Goal: Task Accomplishment & Management: Use online tool/utility

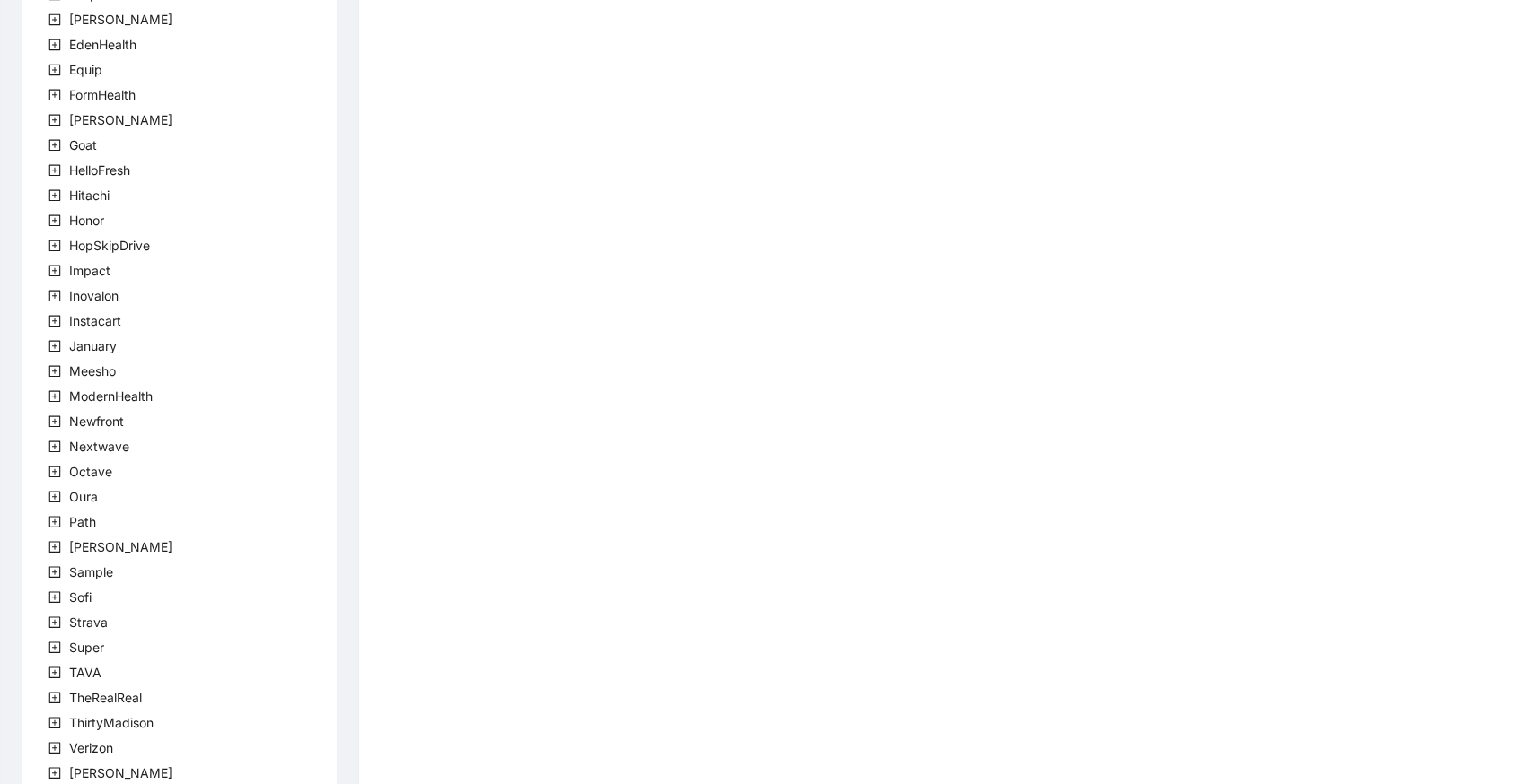
scroll to position [378, 0]
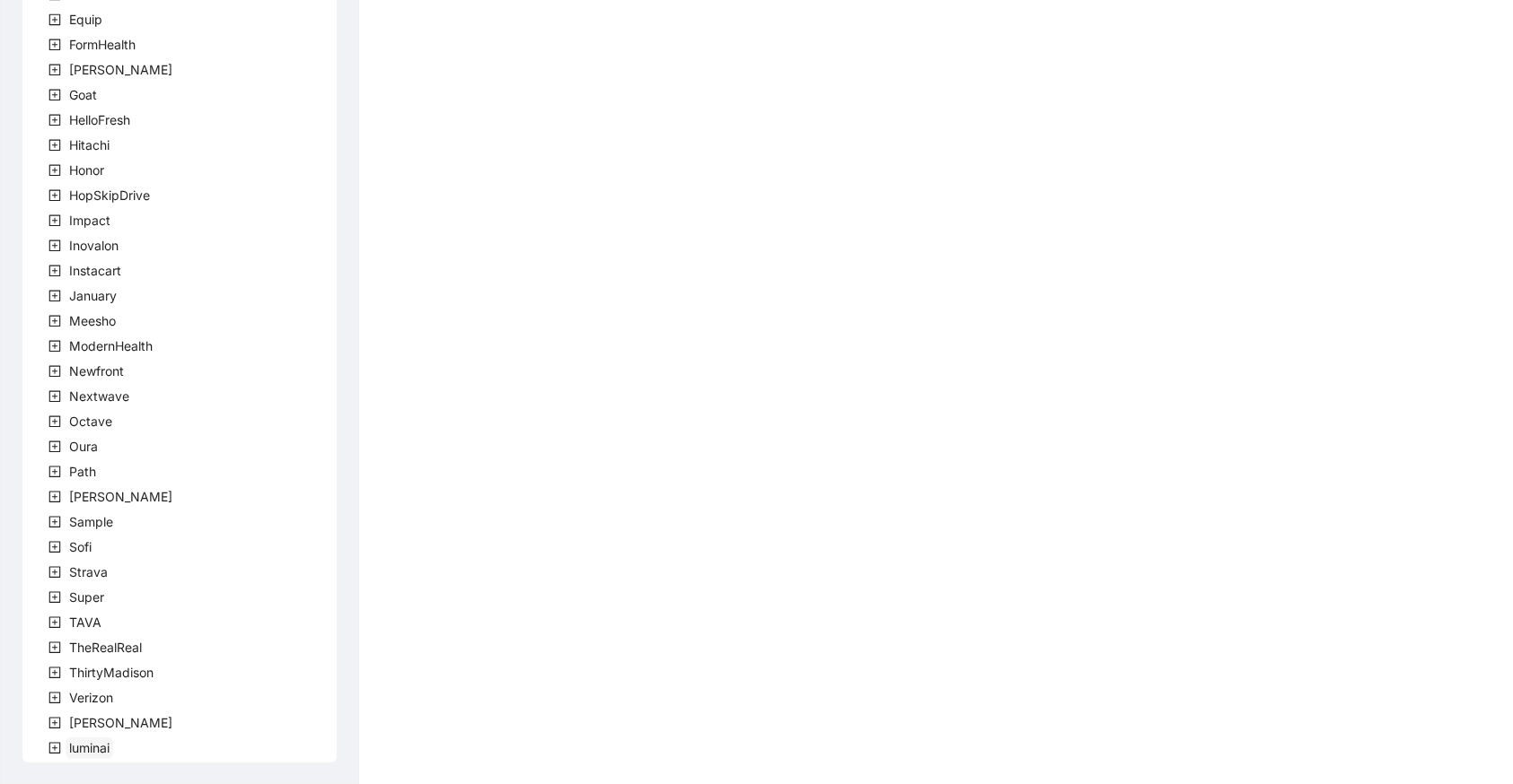
click at [104, 747] on span "luminai" at bounding box center [89, 748] width 40 height 16
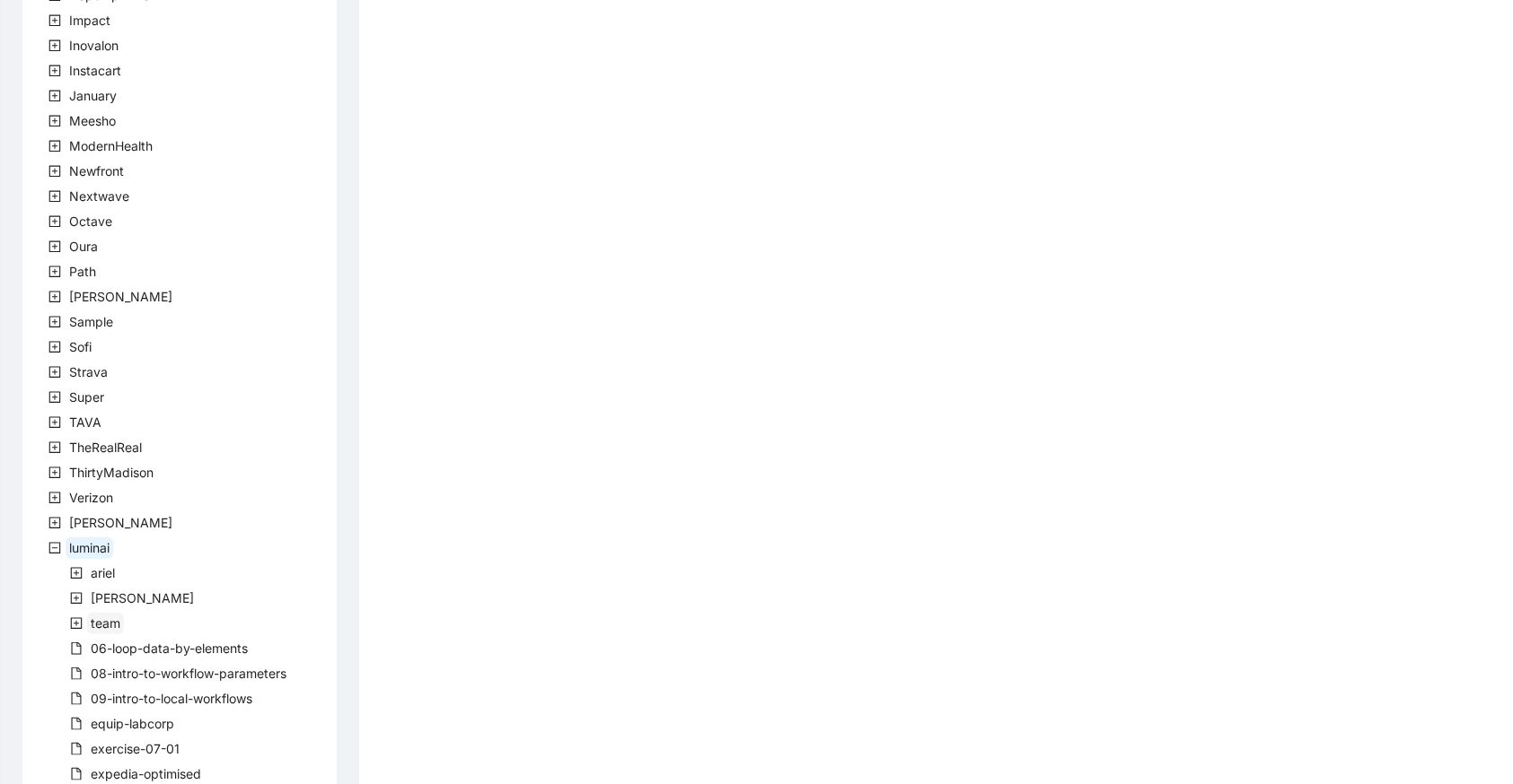
scroll to position [655, 0]
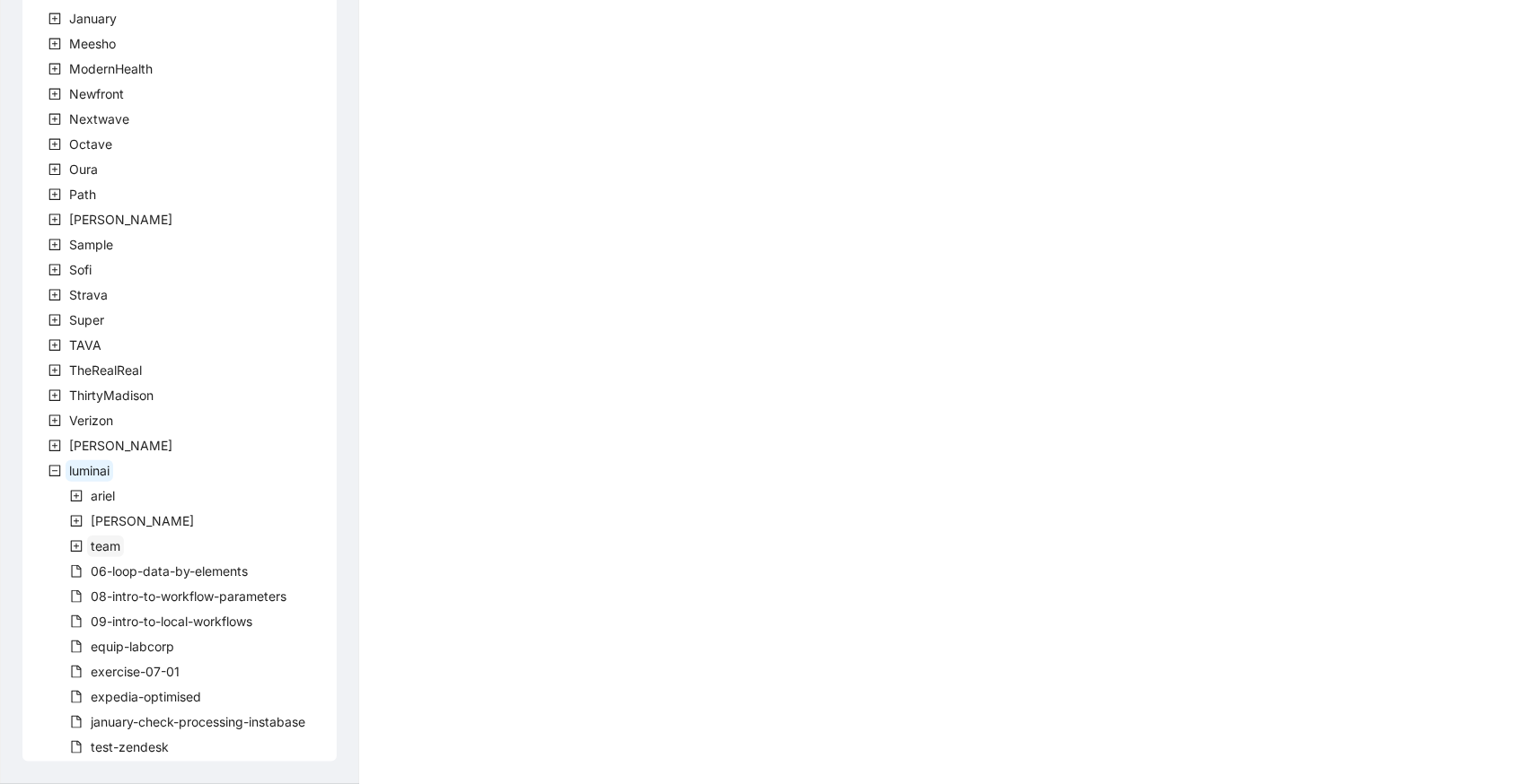
click at [108, 544] on span "team" at bounding box center [106, 546] width 29 height 16
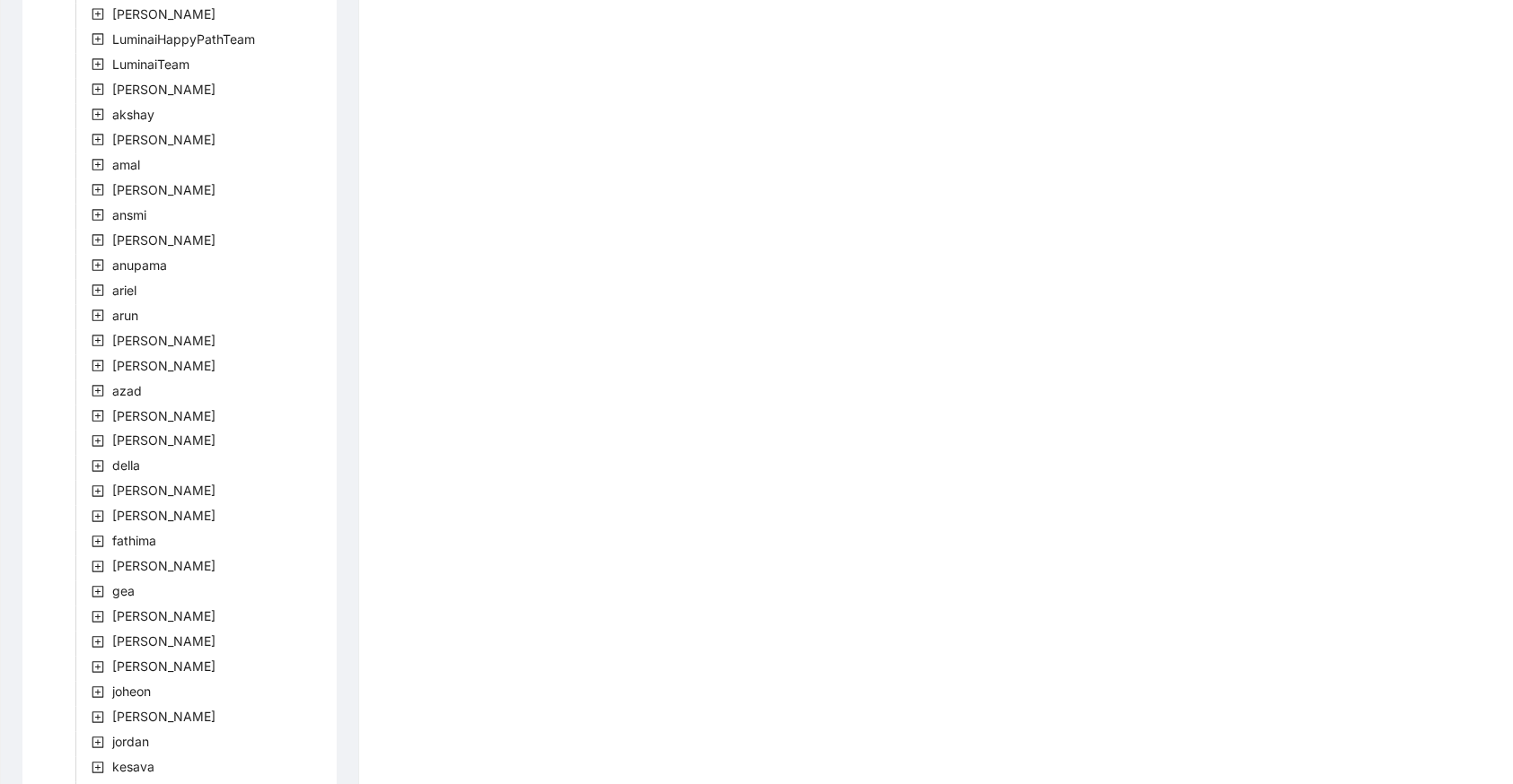
scroll to position [1340, 0]
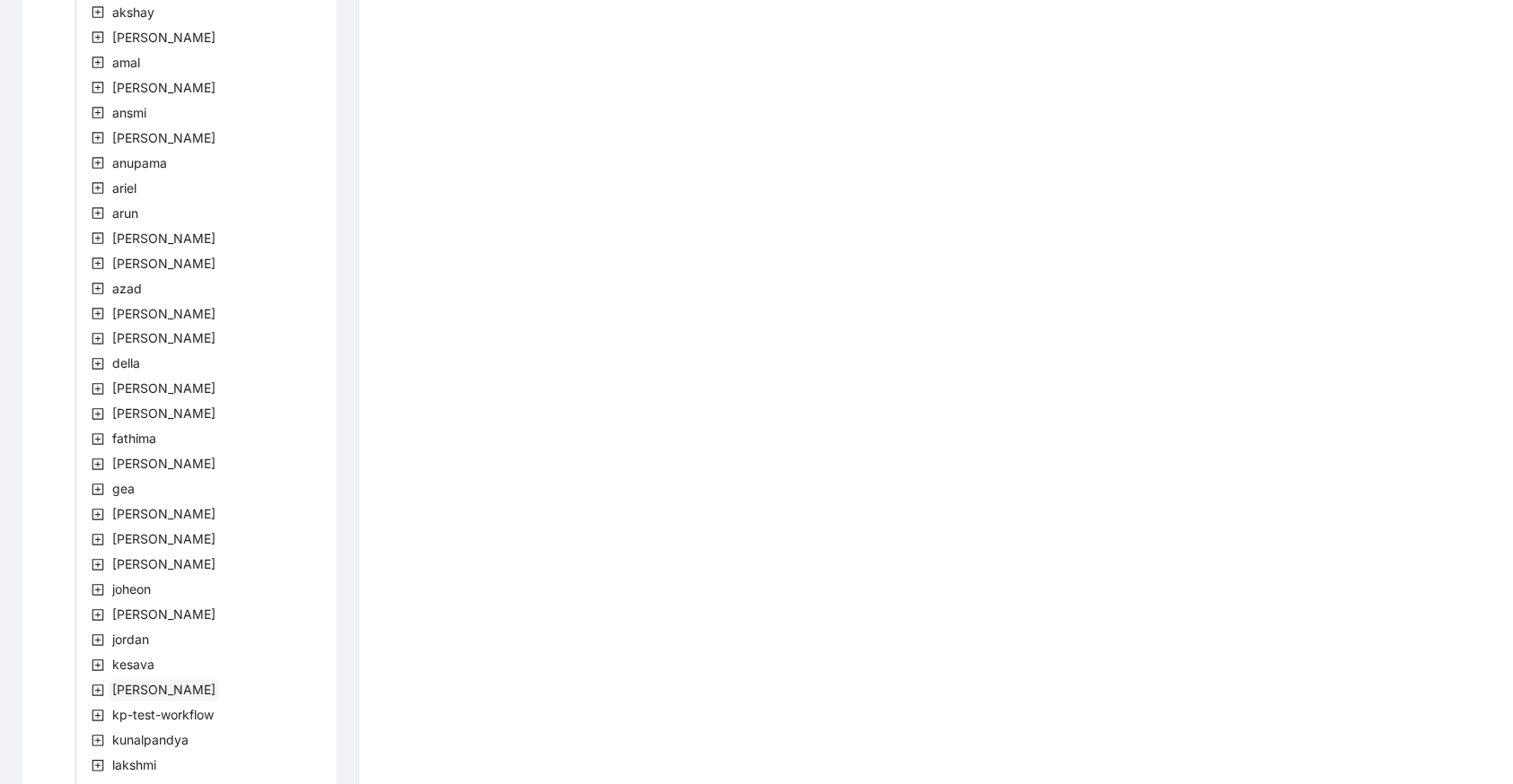
click at [142, 686] on span "[PERSON_NAME]" at bounding box center [164, 691] width 103 height 16
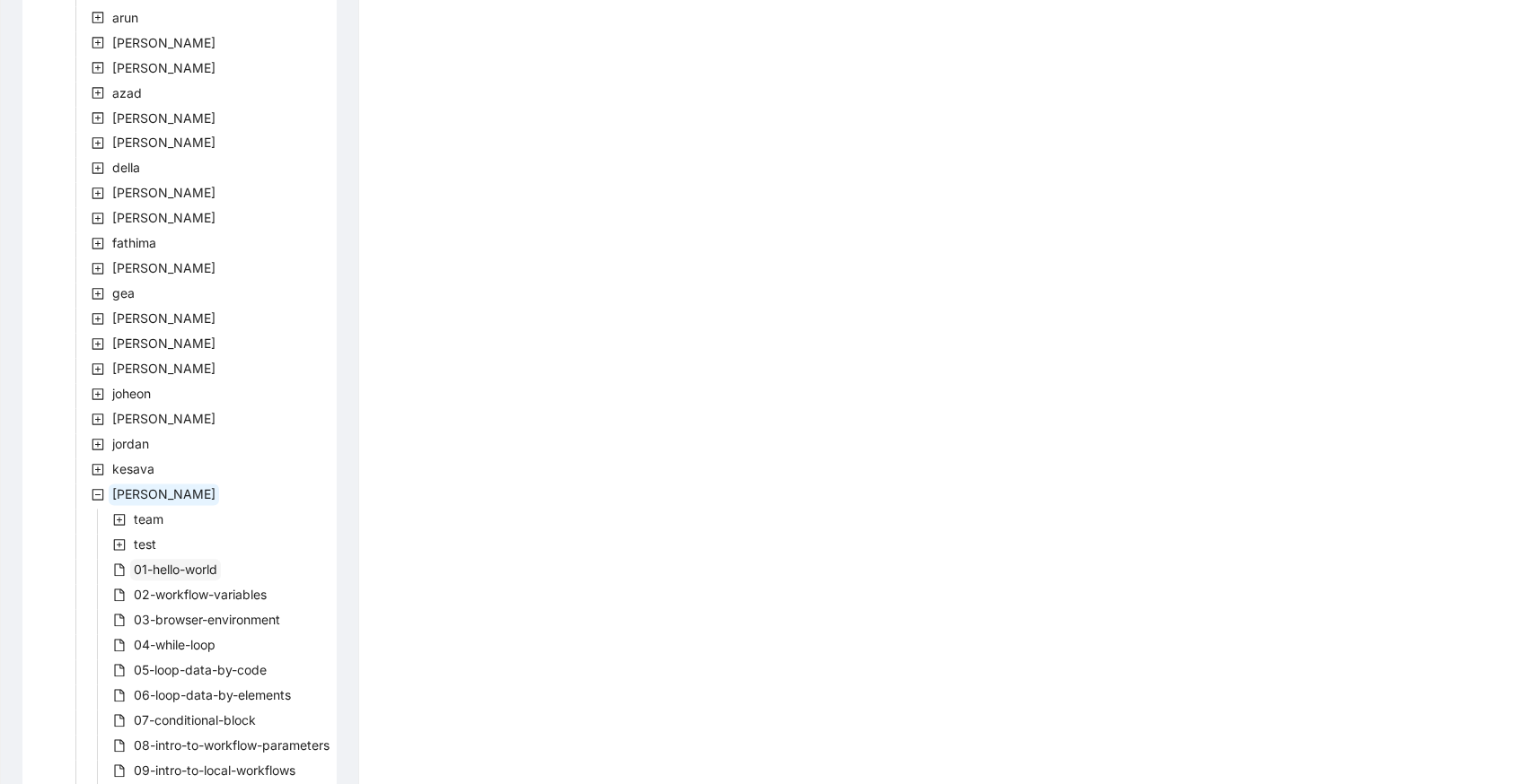
scroll to position [1633, 0]
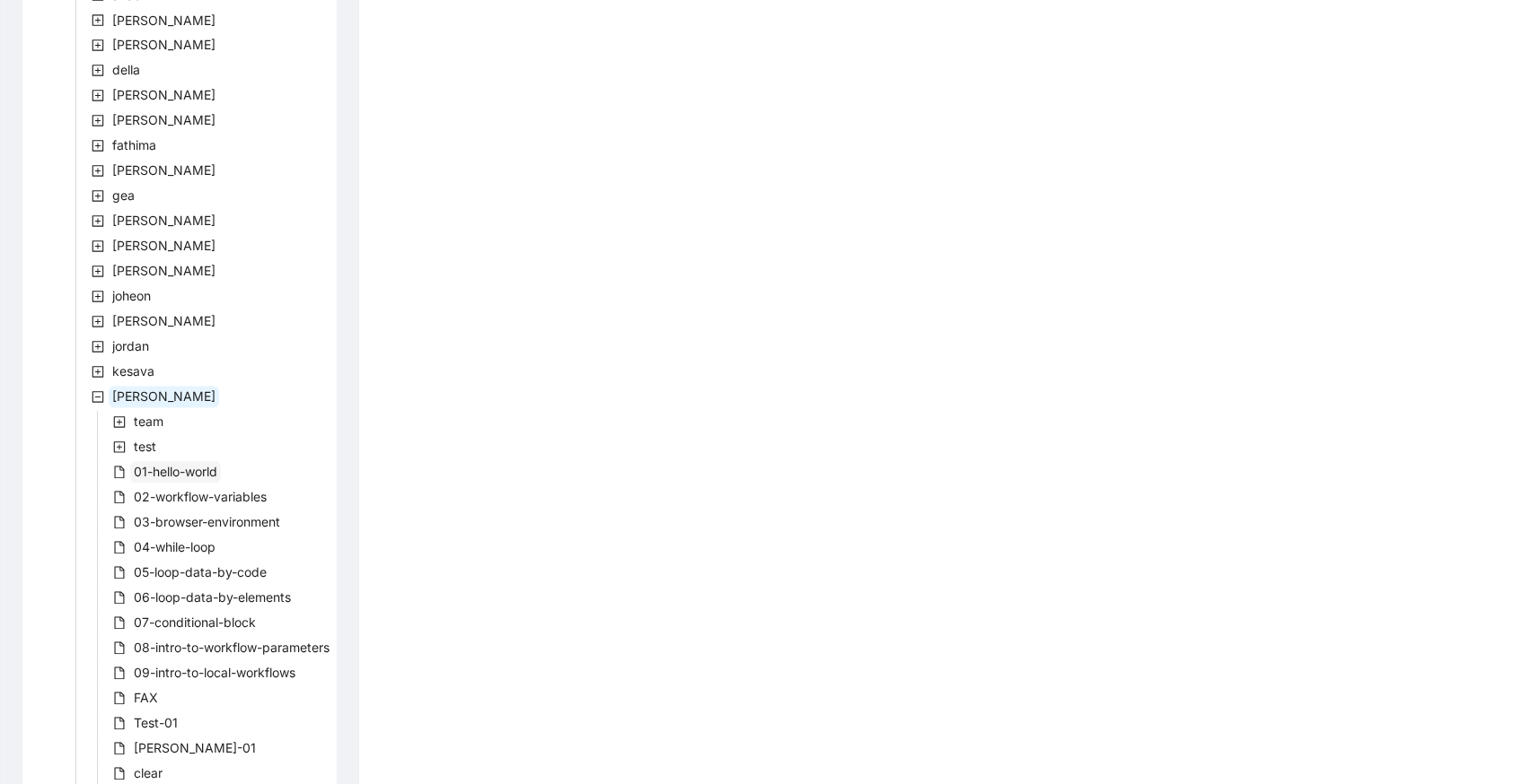
click at [160, 465] on span "01-hello-world" at bounding box center [175, 473] width 83 height 16
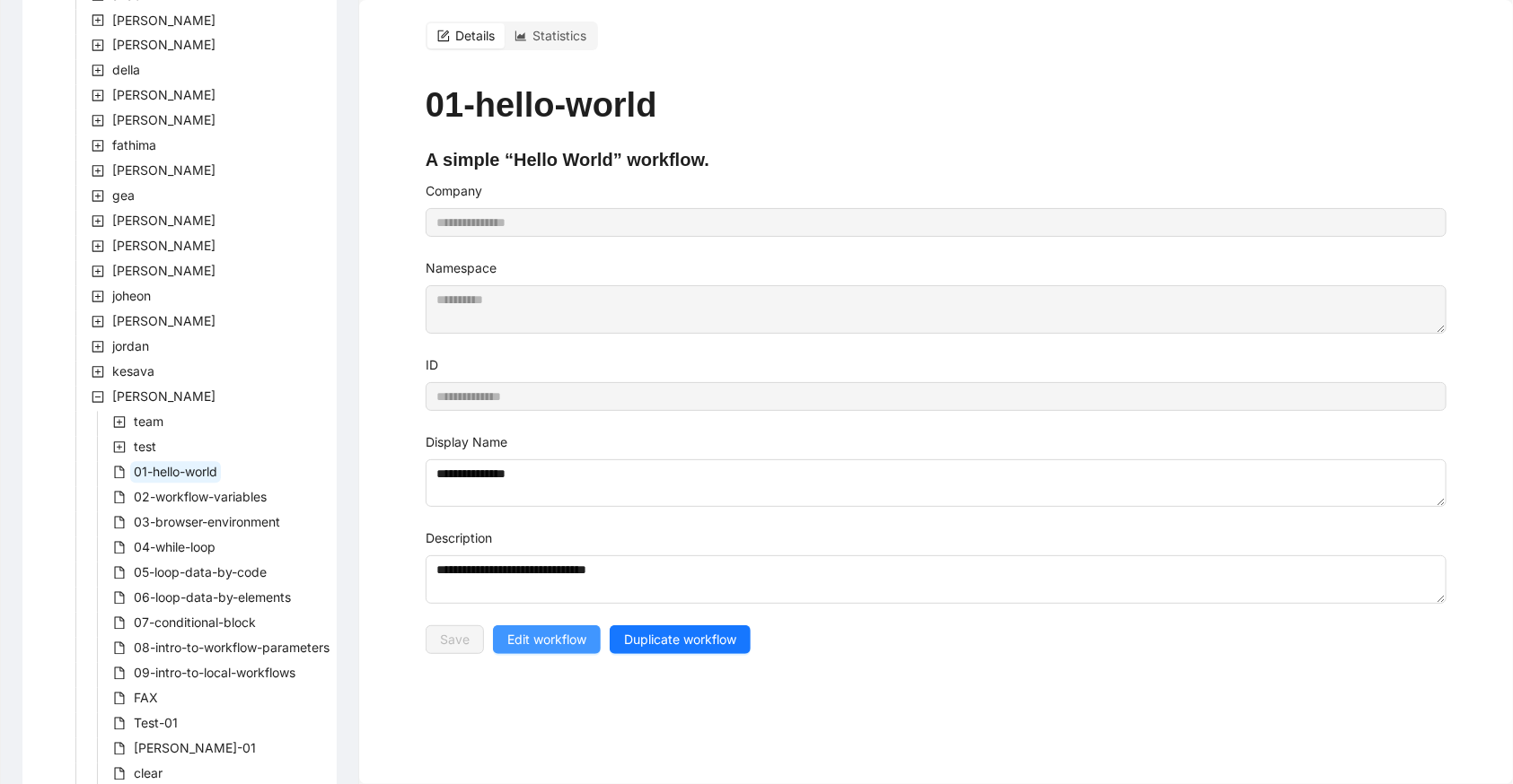
click at [559, 630] on span "Edit workflow" at bounding box center [546, 640] width 79 height 20
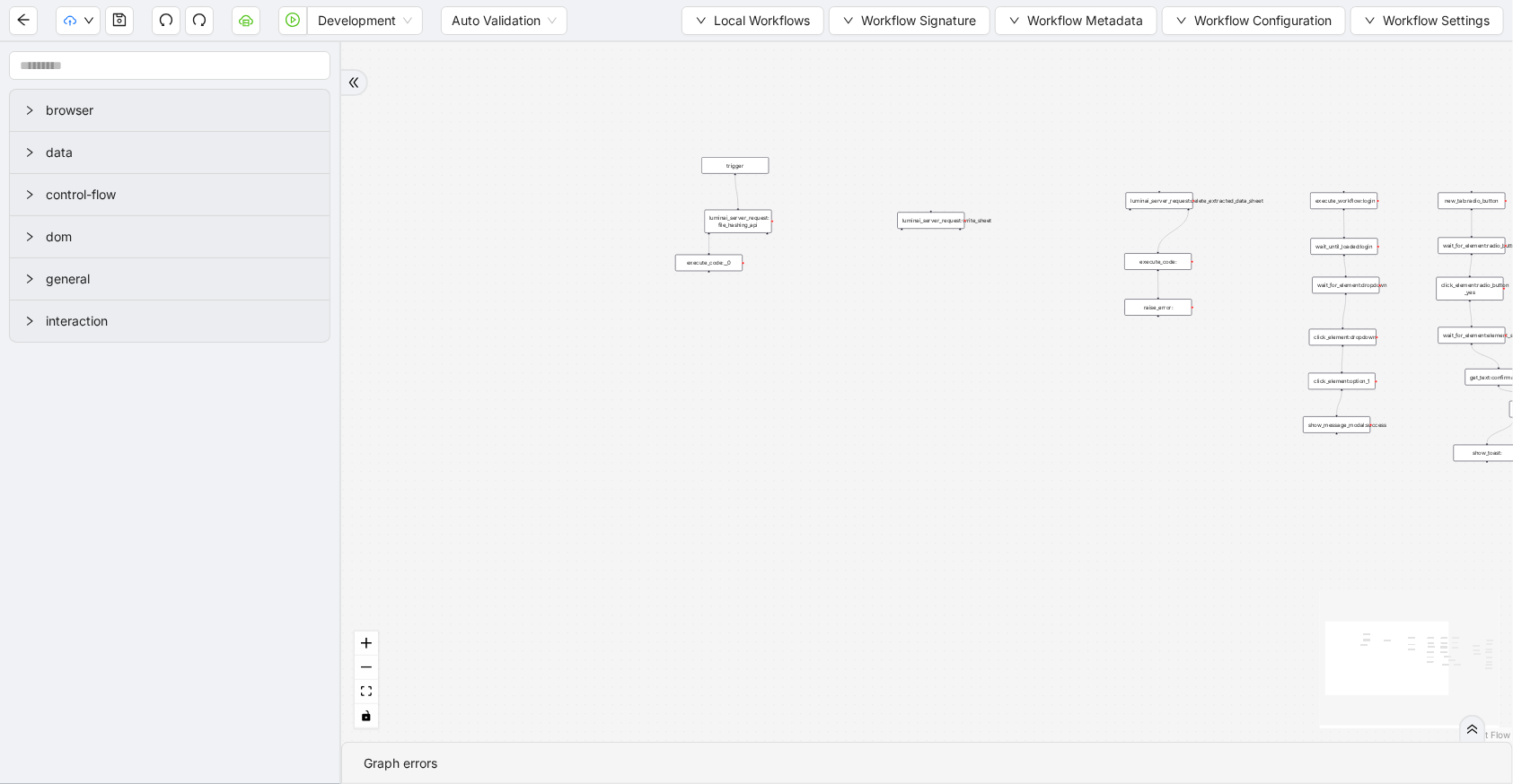
drag, startPoint x: 620, startPoint y: 349, endPoint x: 1017, endPoint y: 543, distance: 441.9
click at [1027, 564] on div "trigger luminai_server_request:delete_extracted_data_sheet execute_code: raise_…" at bounding box center [926, 392] width 1171 height 700
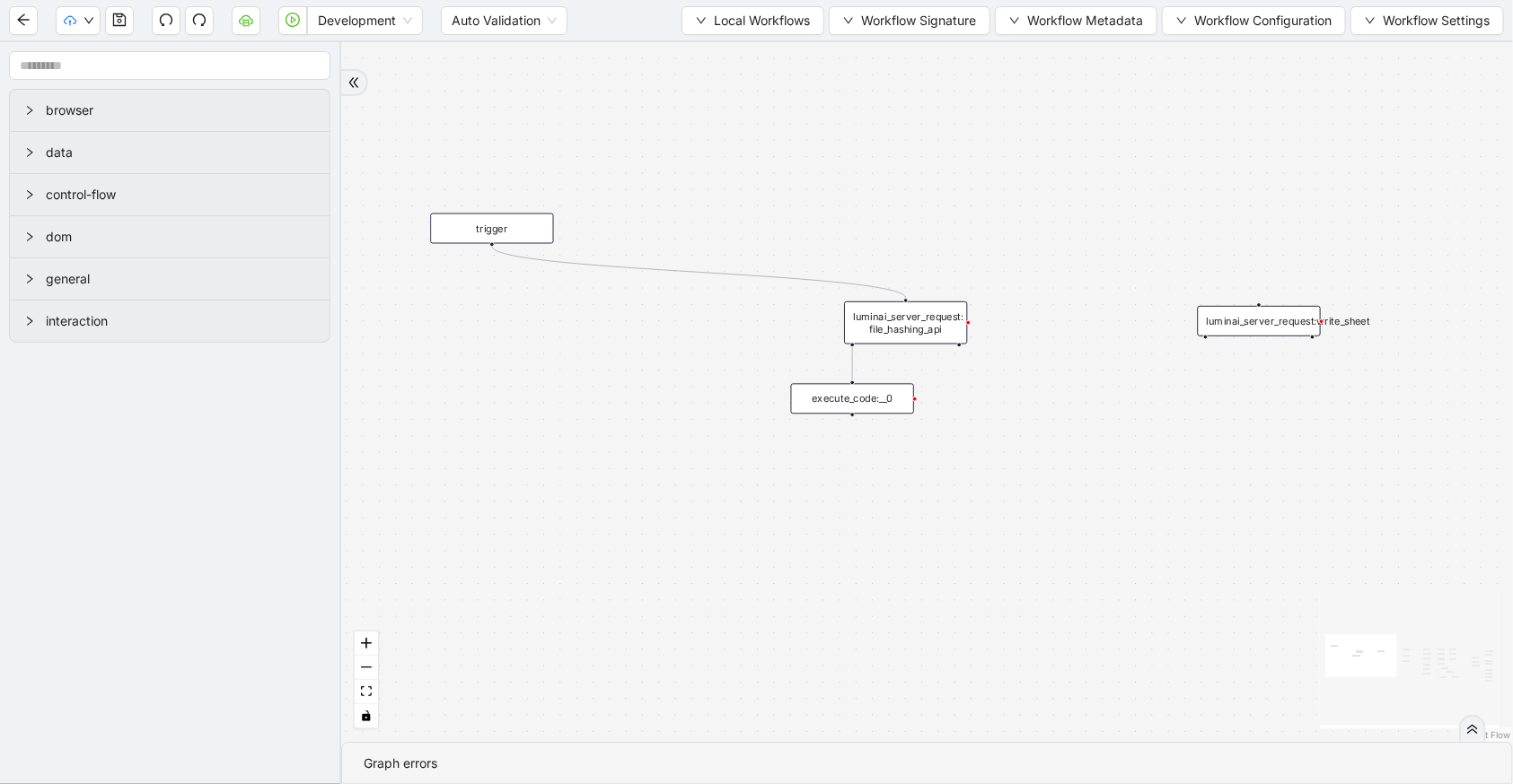
drag, startPoint x: 621, startPoint y: 235, endPoint x: 500, endPoint y: 247, distance: 121.6
click at [491, 232] on div "trigger" at bounding box center [492, 228] width 123 height 30
click at [502, 252] on icon "Edge from trigger to luminai_server_request: file_hashing_api" at bounding box center [698, 272] width 415 height 53
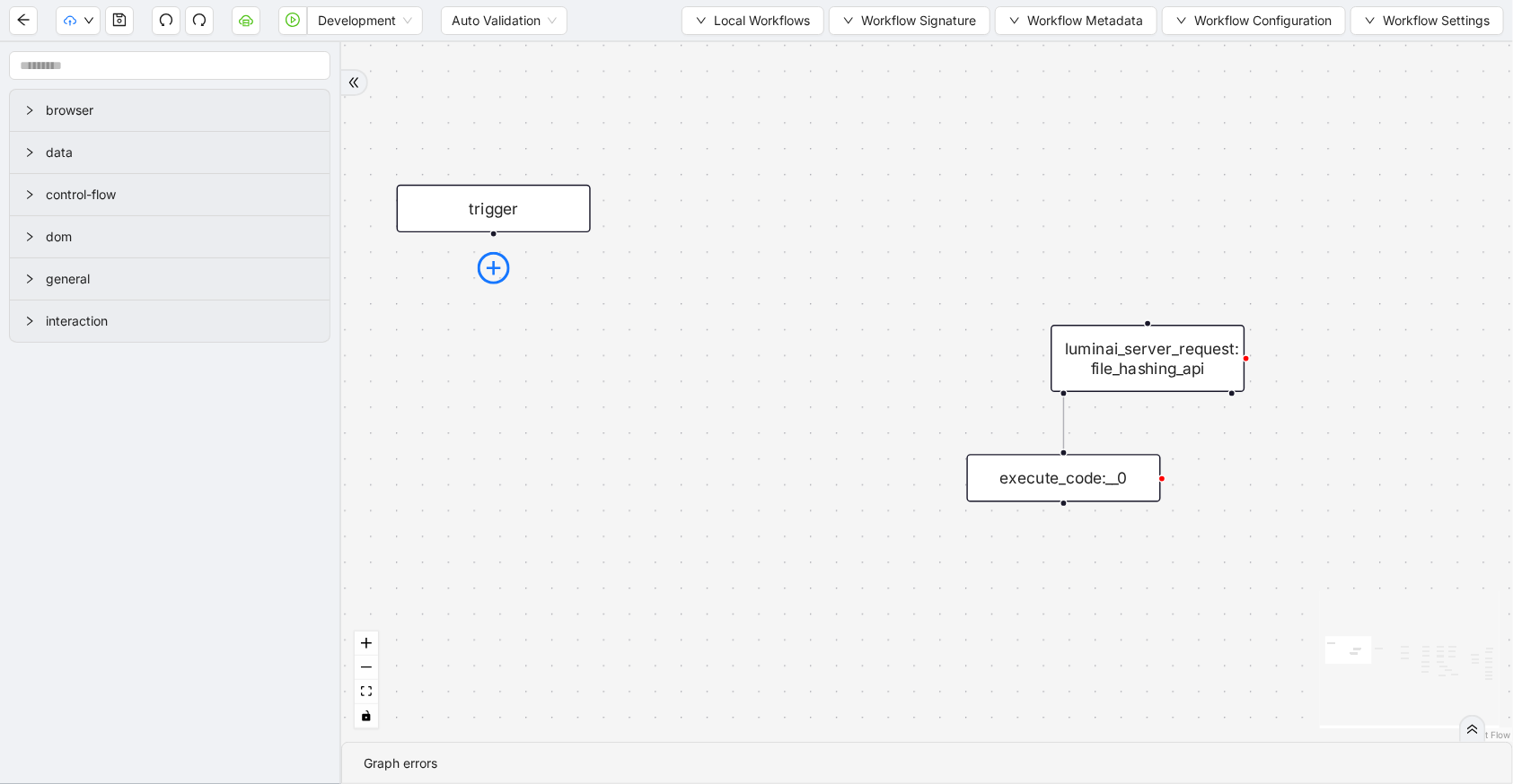
click at [492, 264] on icon "plus-circle" at bounding box center [494, 268] width 32 height 32
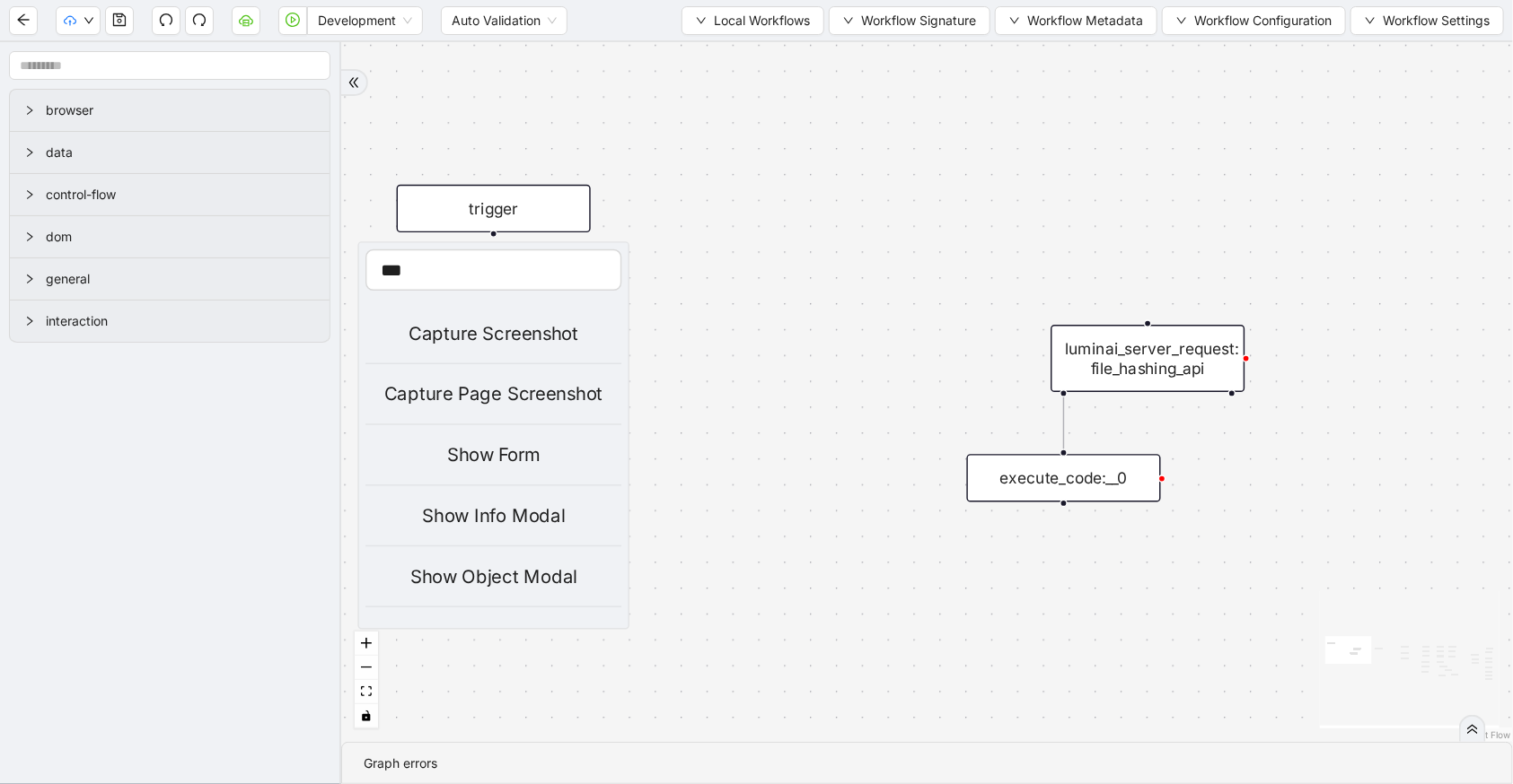
type input "***"
click at [523, 523] on div "Show Info Modal" at bounding box center [493, 515] width 256 height 28
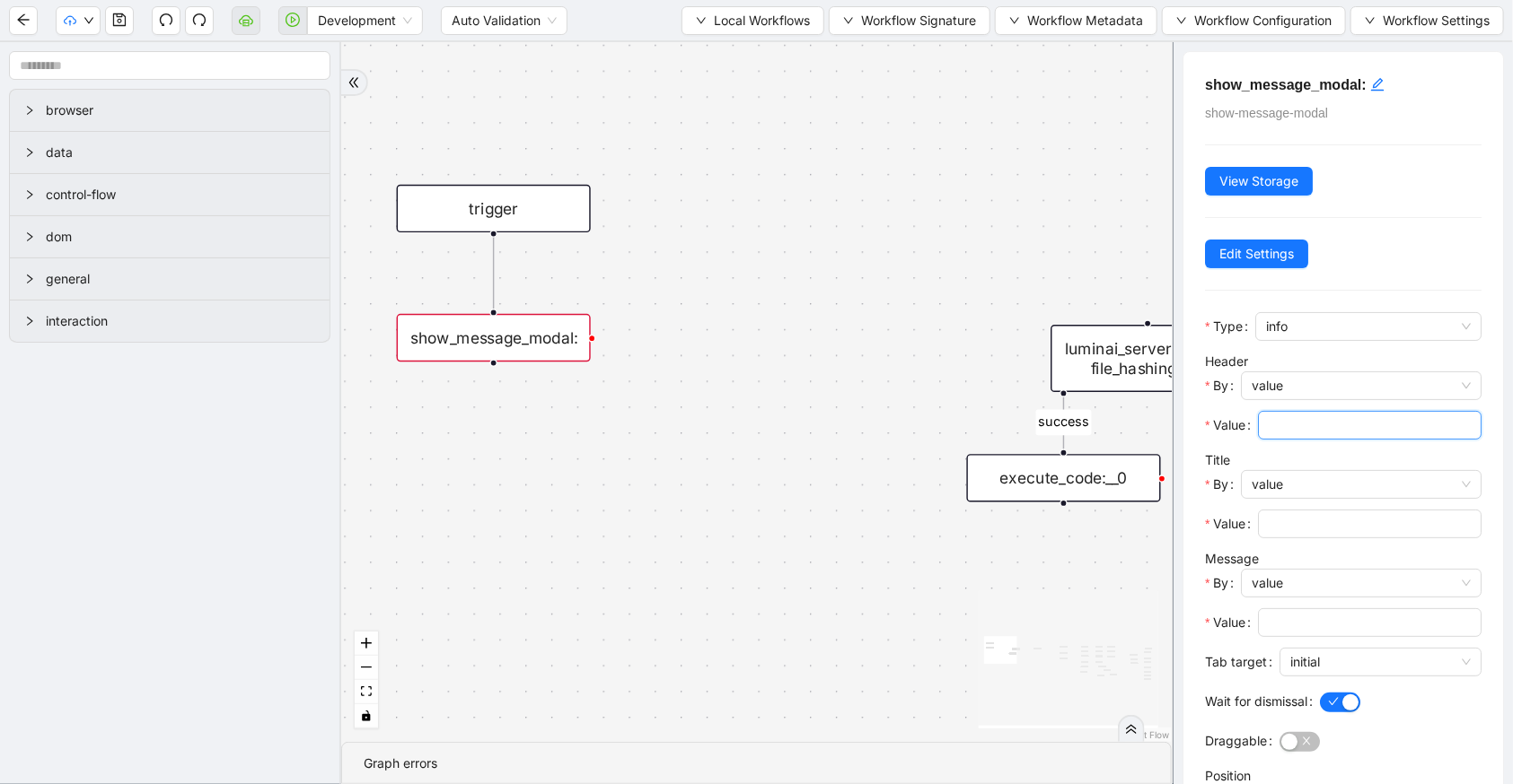
click at [1301, 418] on input "Value" at bounding box center [1367, 425] width 199 height 20
type input "********"
click at [1314, 512] on span at bounding box center [1369, 524] width 223 height 28
click at [1317, 523] on input "Value" at bounding box center [1367, 524] width 199 height 20
type input "*****"
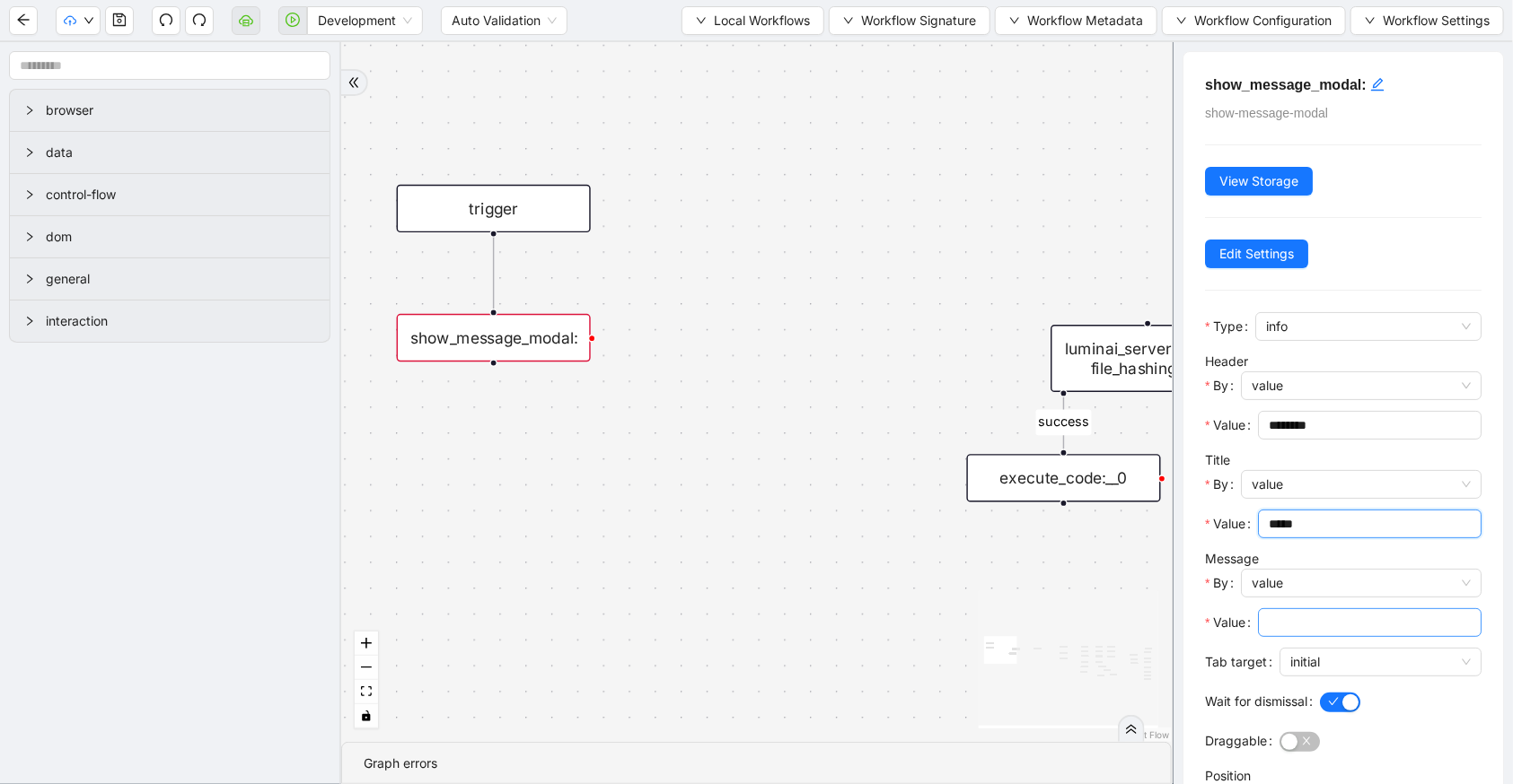
click at [1301, 625] on input "Value" at bounding box center [1367, 623] width 199 height 20
type input "**********"
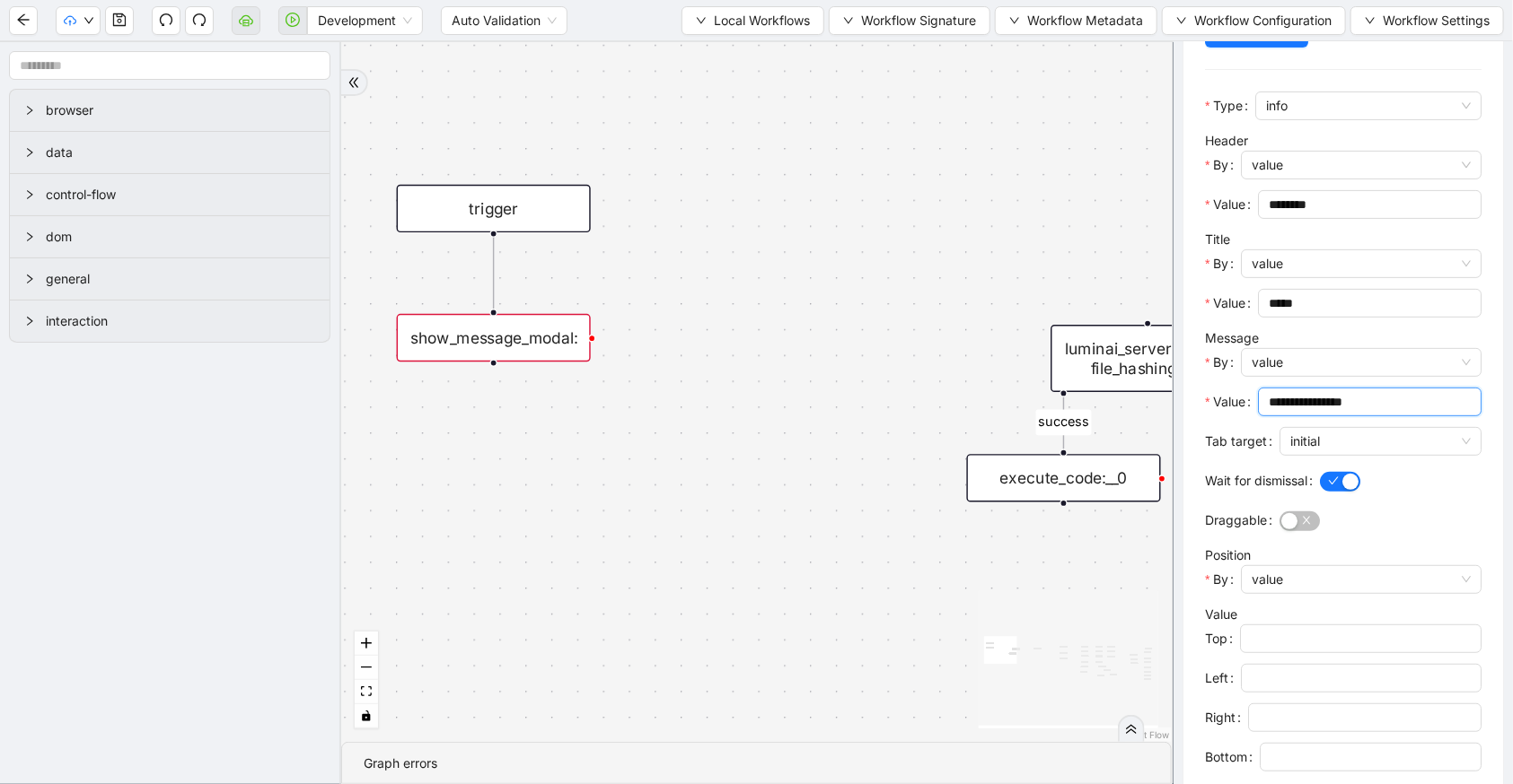
scroll to position [489, 0]
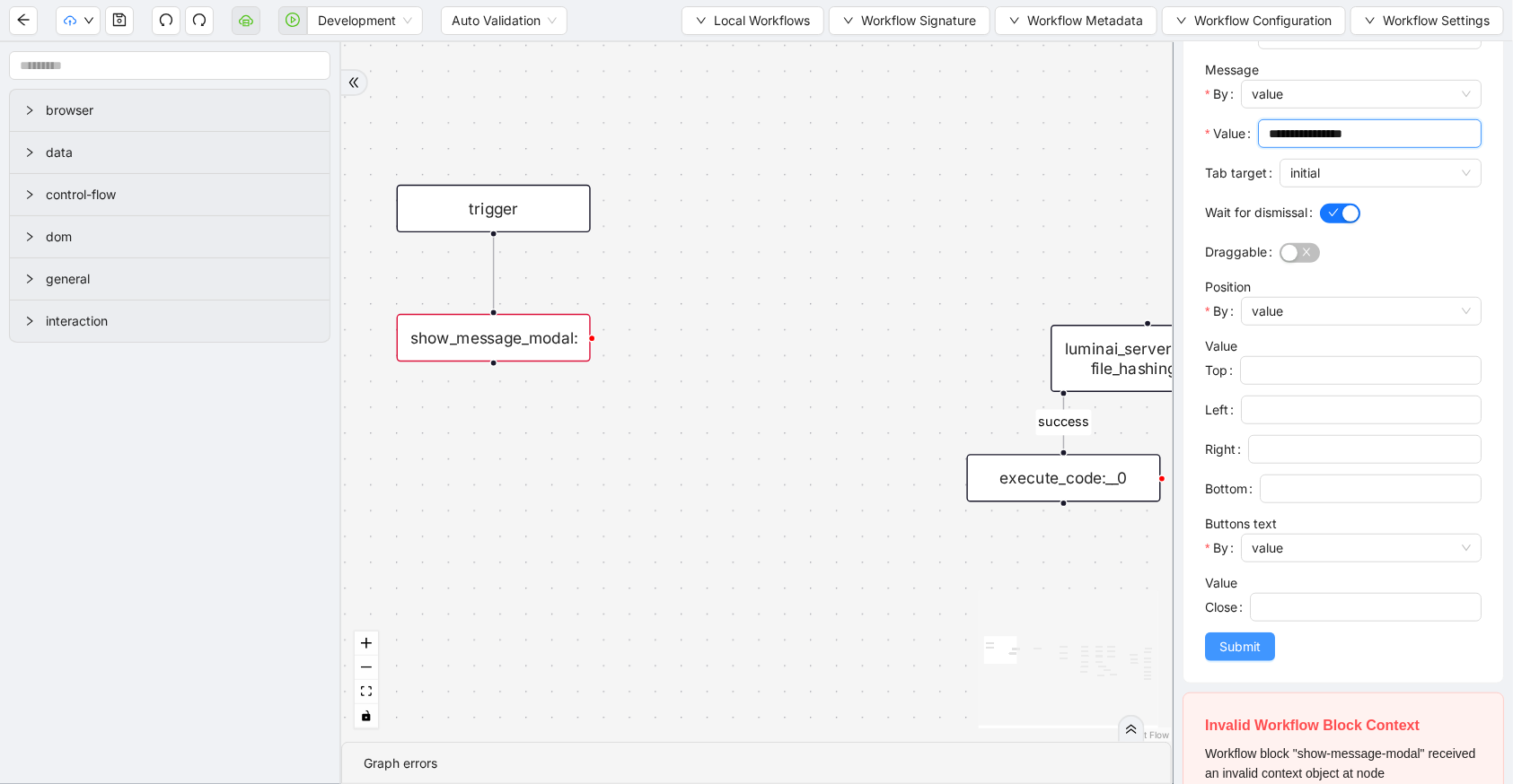
click at [1262, 647] on button "Submit" at bounding box center [1240, 646] width 71 height 28
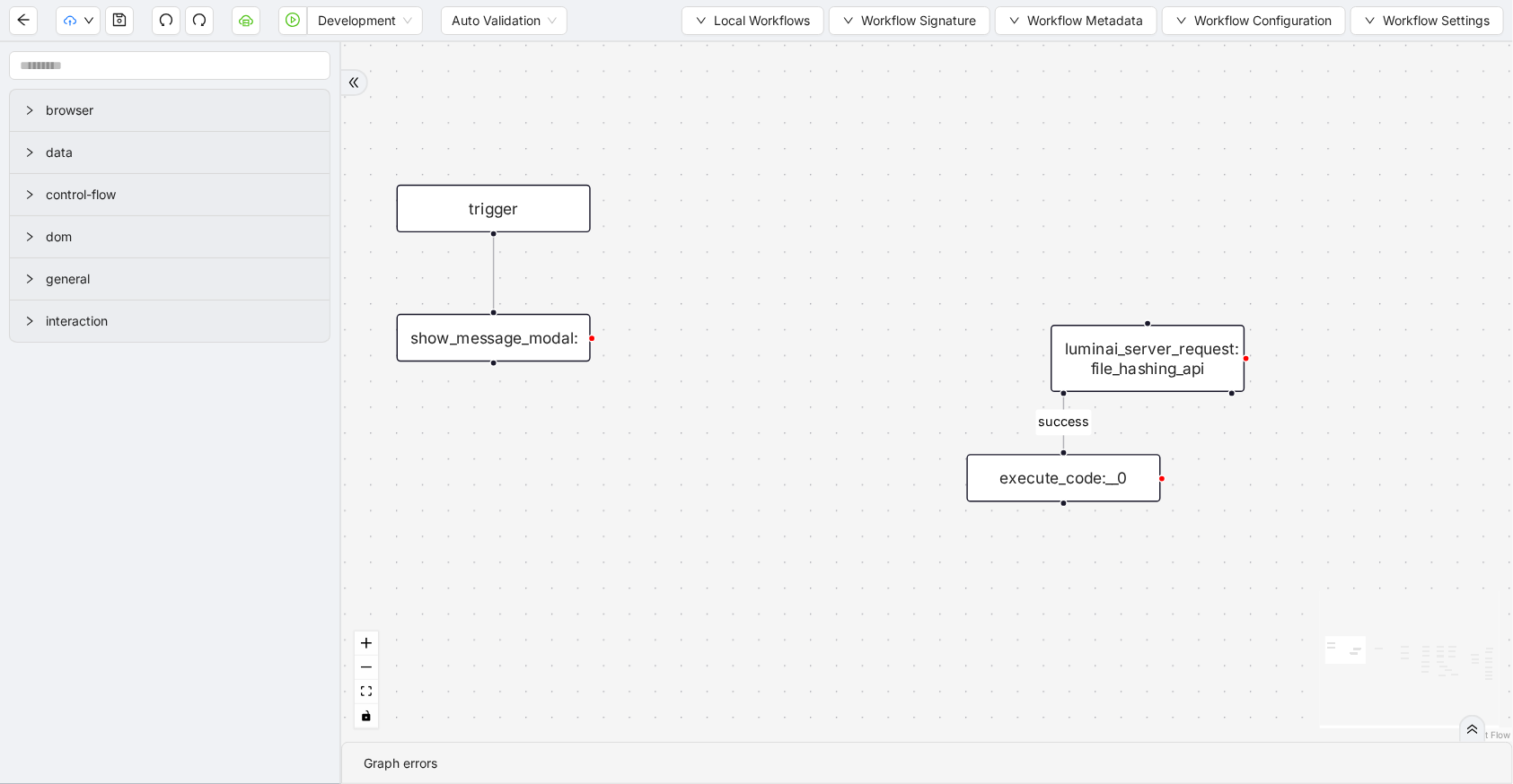
scroll to position [0, 0]
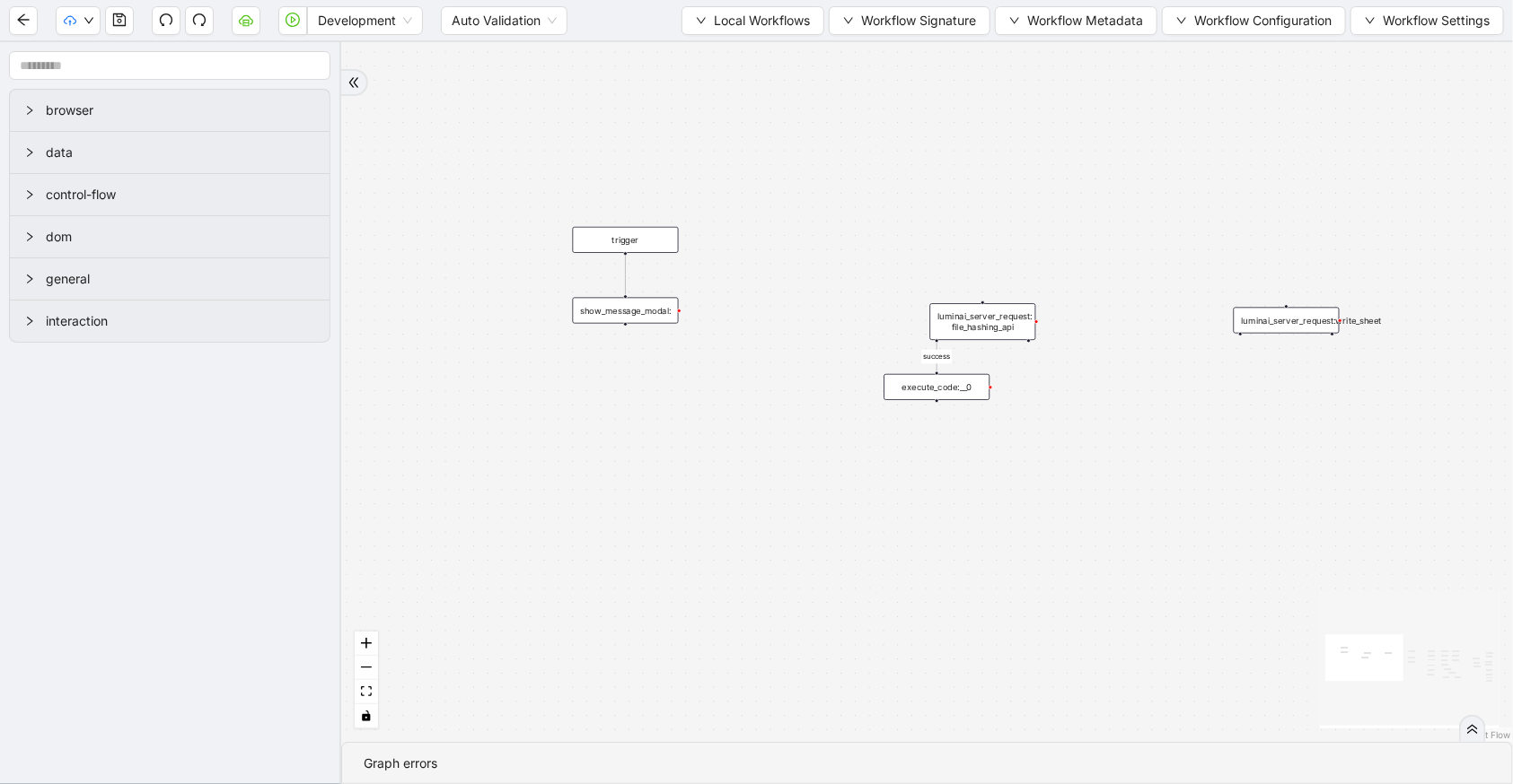
drag, startPoint x: 741, startPoint y: 293, endPoint x: 952, endPoint y: 293, distance: 211.0
click at [952, 293] on div "fallback confirmation_true fallback success trigger luminai_server_request:dele…" at bounding box center [926, 392] width 1171 height 700
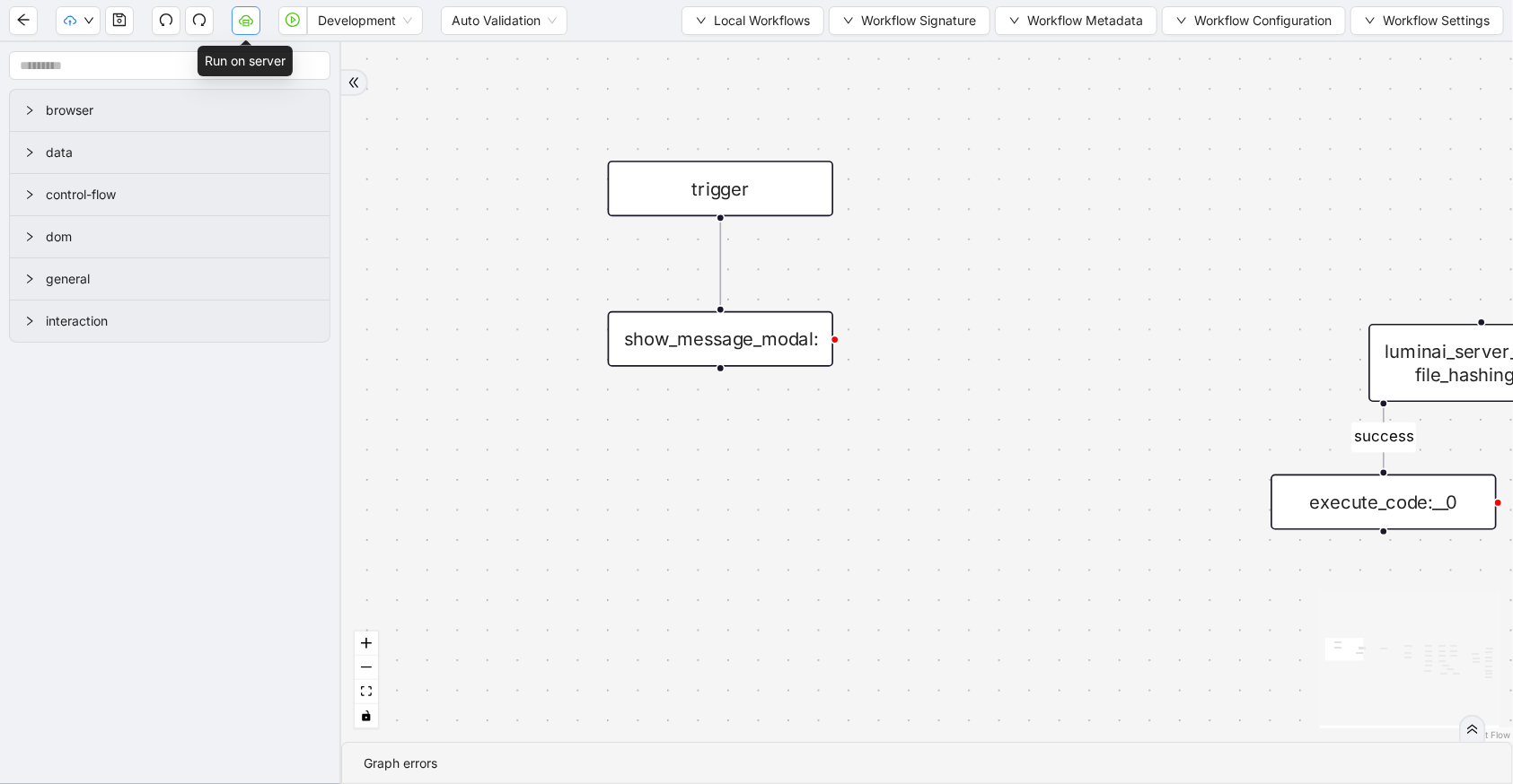
click at [255, 31] on button "button" at bounding box center [246, 20] width 28 height 28
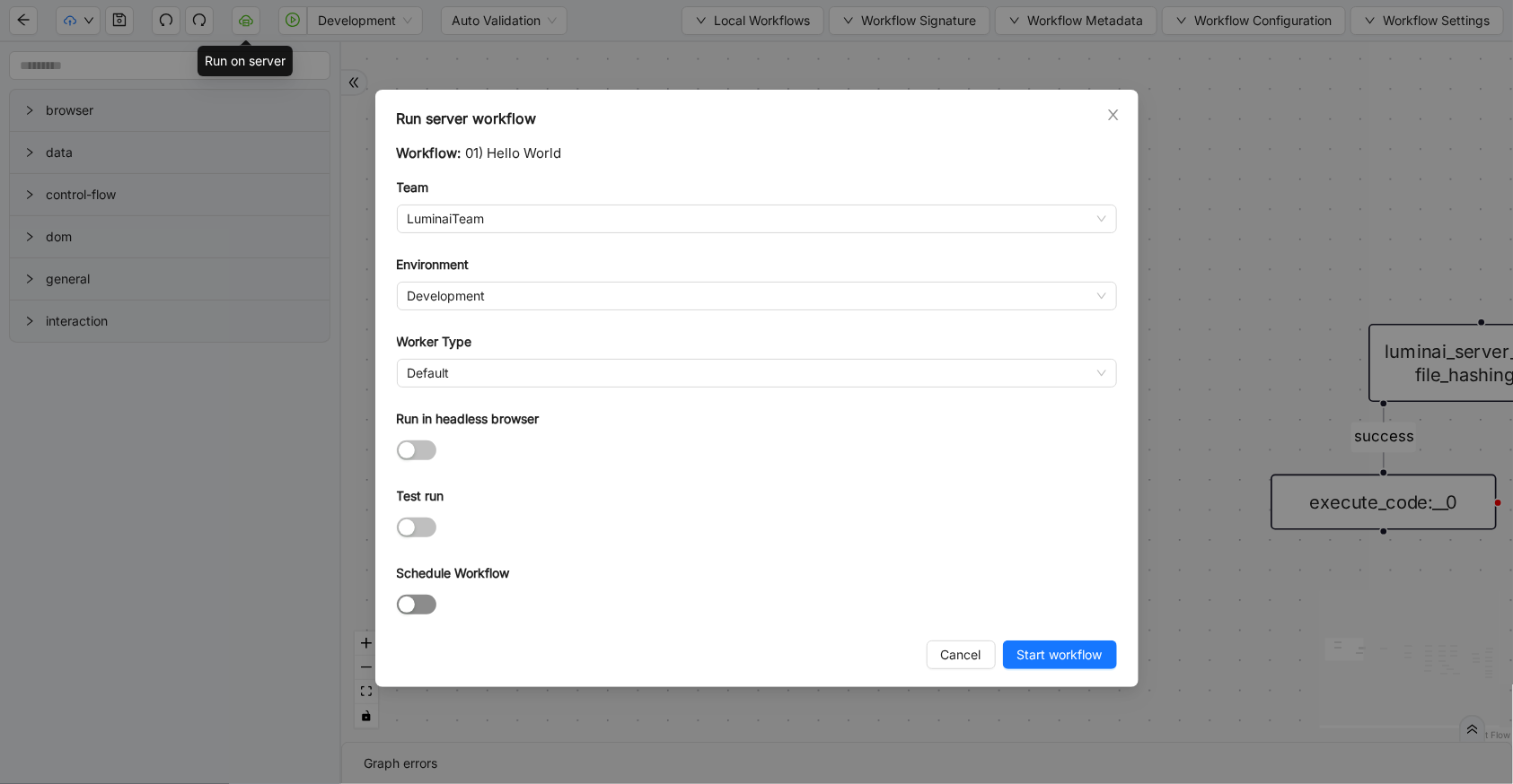
click at [425, 602] on span "button" at bounding box center [416, 605] width 39 height 20
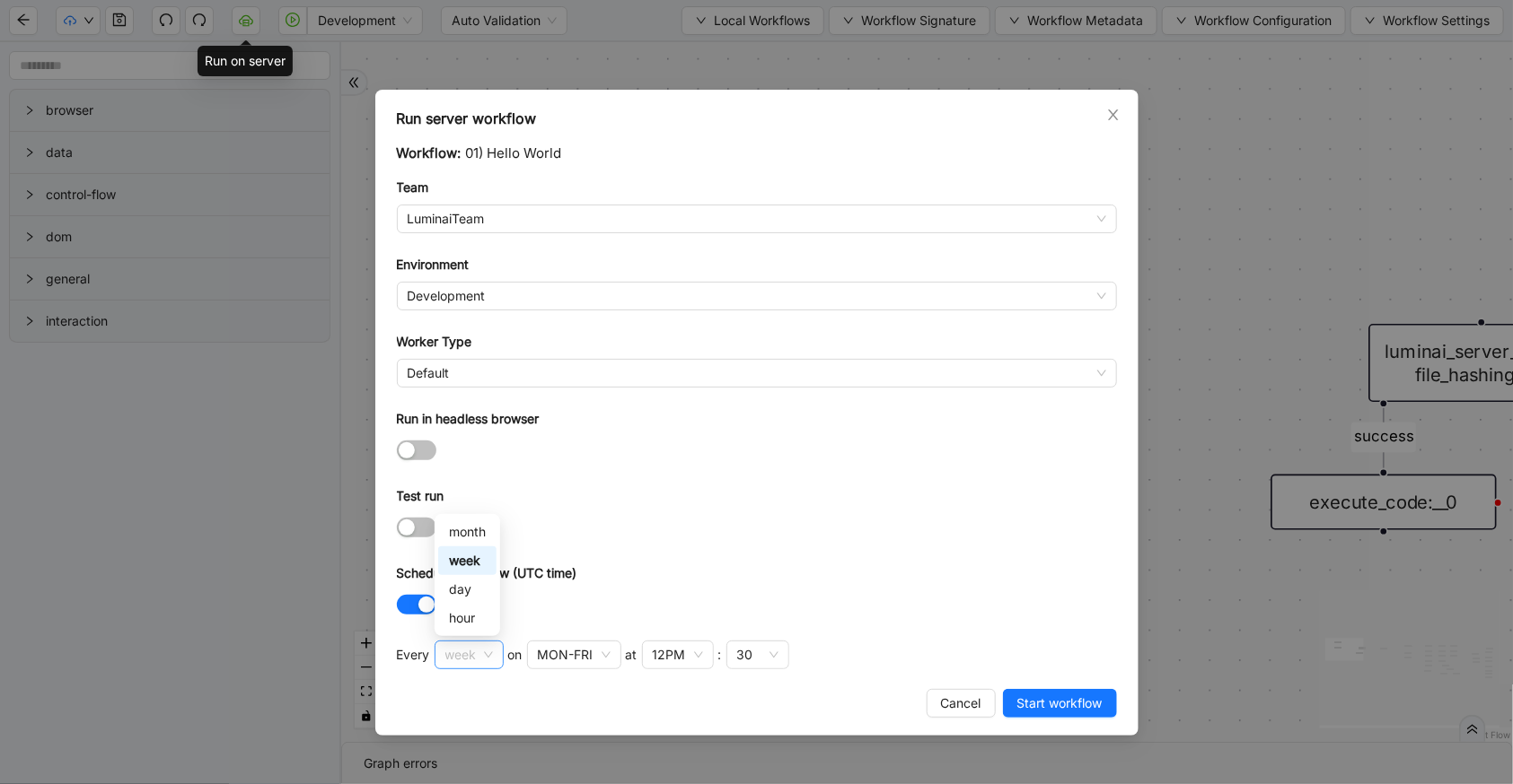
click at [485, 663] on span "week" at bounding box center [469, 655] width 48 height 27
click at [485, 625] on div "hour" at bounding box center [467, 619] width 37 height 20
click at [1112, 110] on icon "close" at bounding box center [1112, 115] width 15 height 15
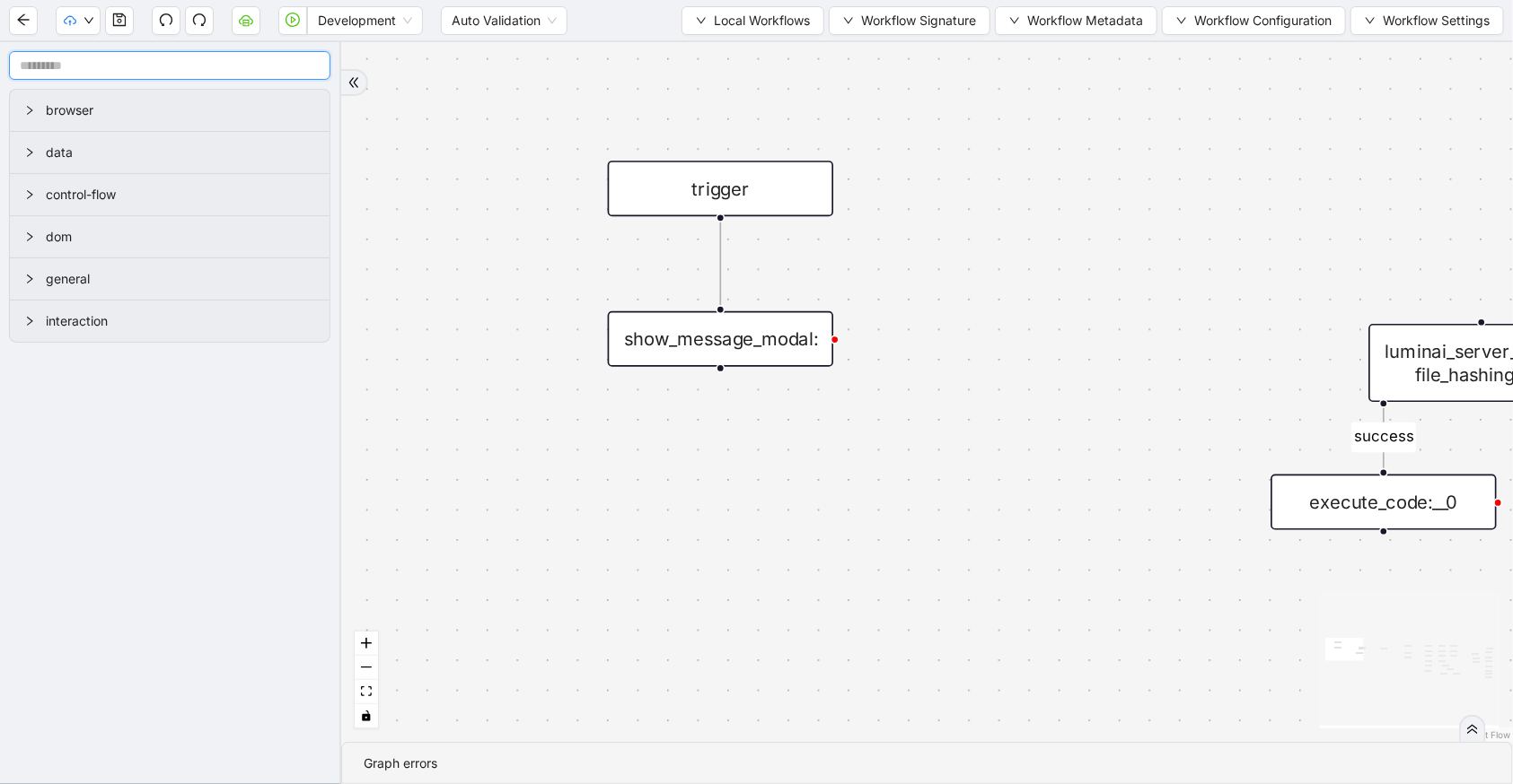
click at [174, 69] on input "text" at bounding box center [169, 65] width 321 height 28
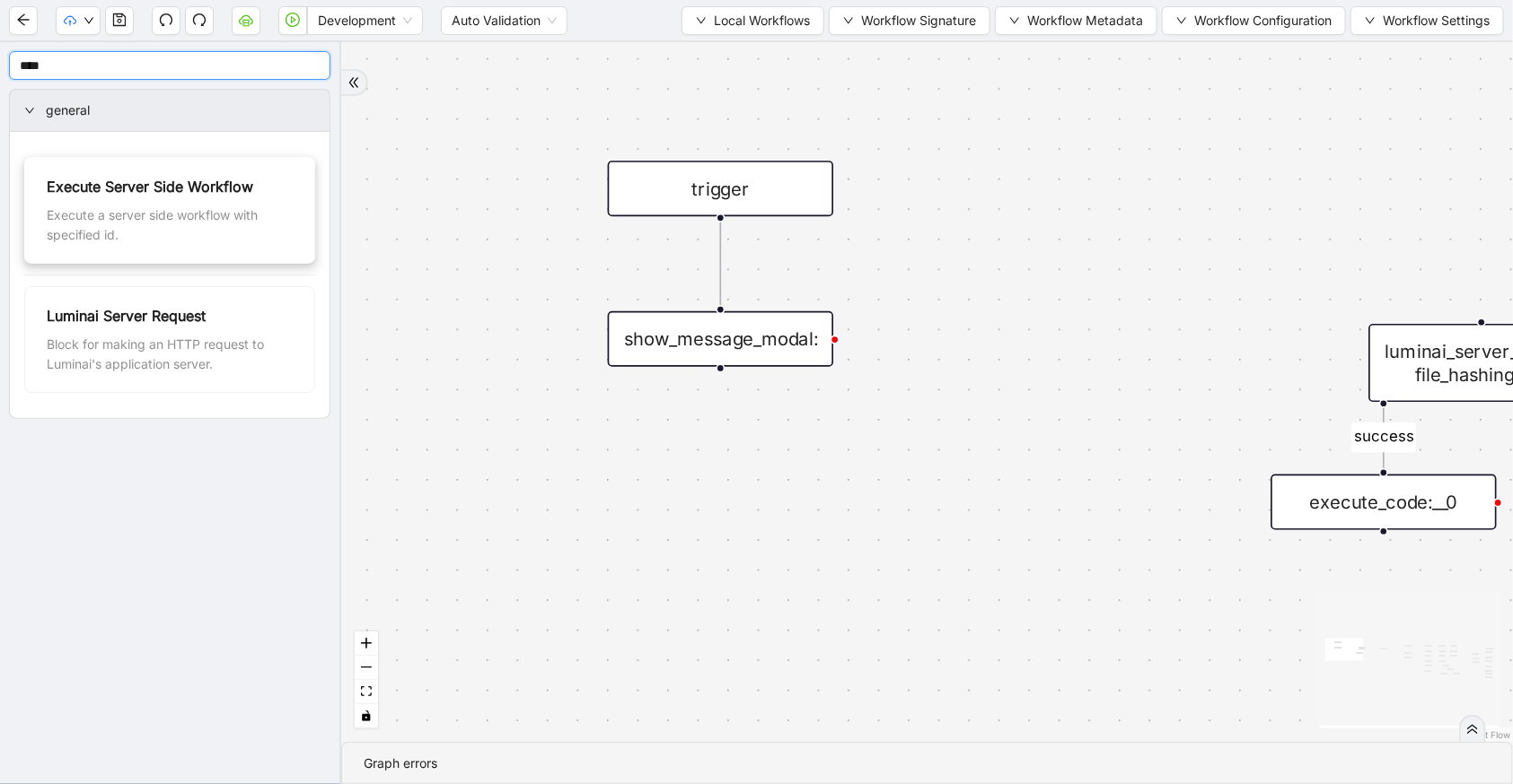
type input "****"
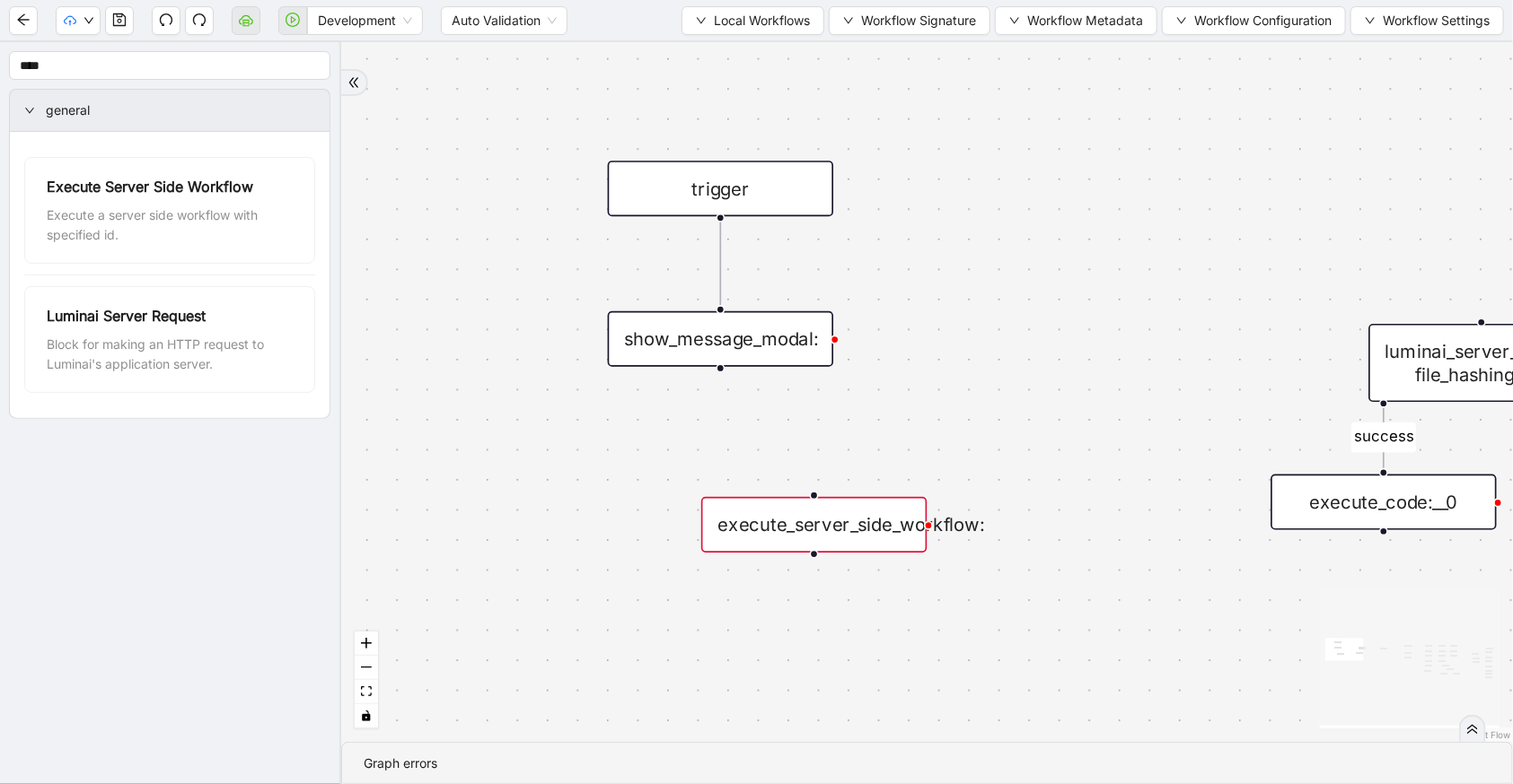
click at [742, 512] on div "execute_server_side_workflow:" at bounding box center [814, 525] width 225 height 56
click at [746, 533] on div "fallback confirmation_true fallback success trigger luminai_server_request:dele…" at bounding box center [926, 392] width 1171 height 700
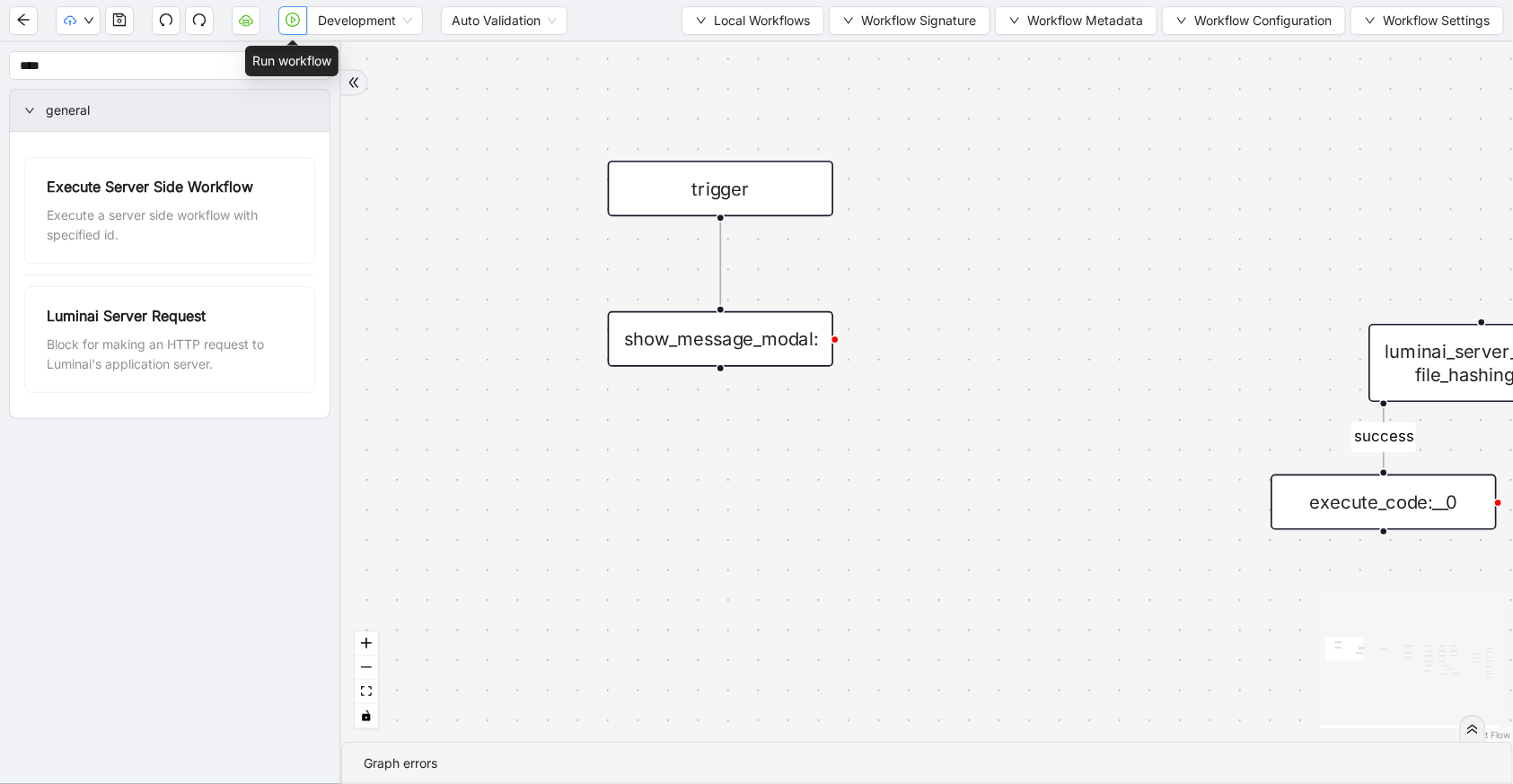
click at [294, 21] on icon "play-circle" at bounding box center [293, 20] width 15 height 15
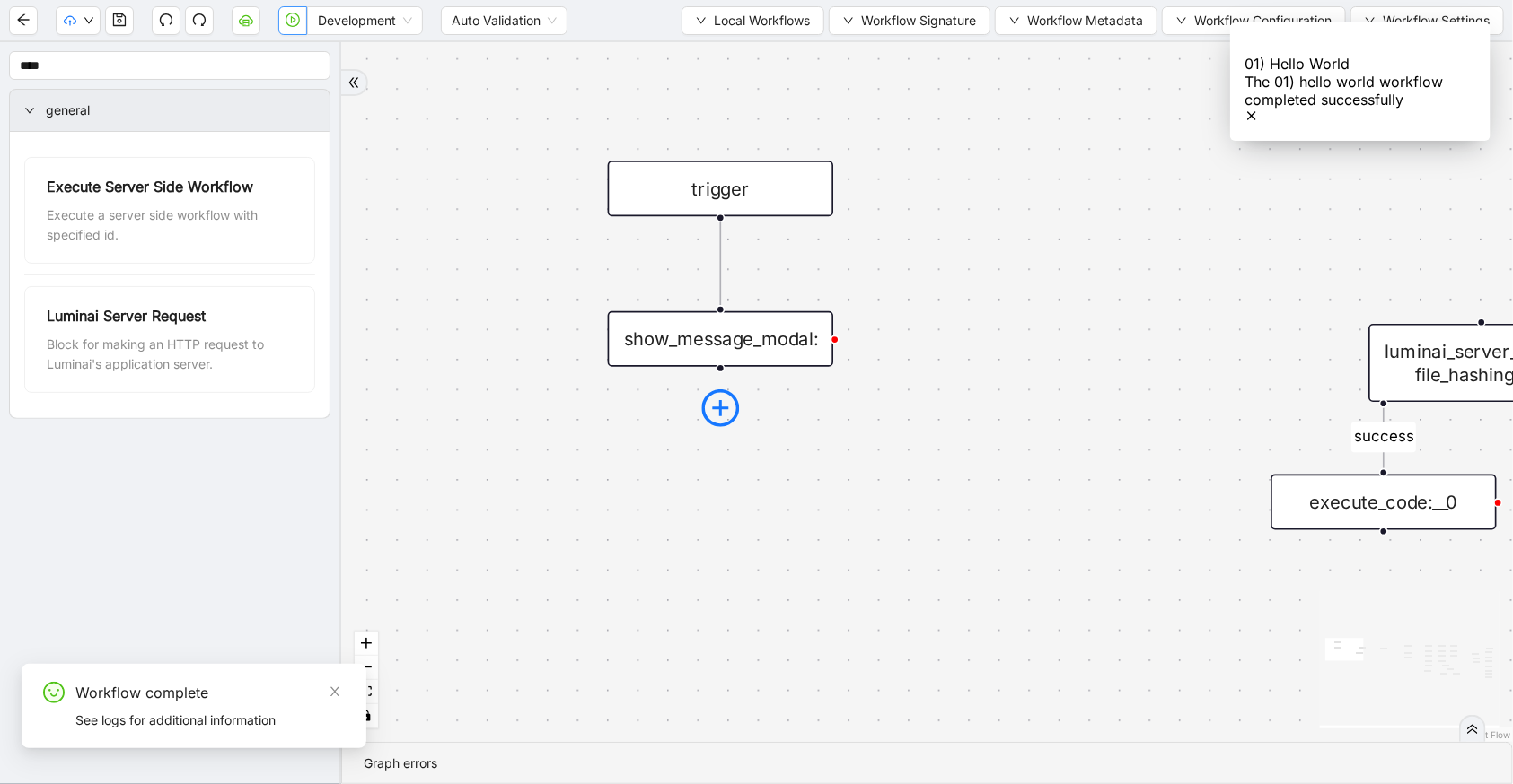
click at [727, 397] on icon "plus-circle" at bounding box center [721, 408] width 38 height 38
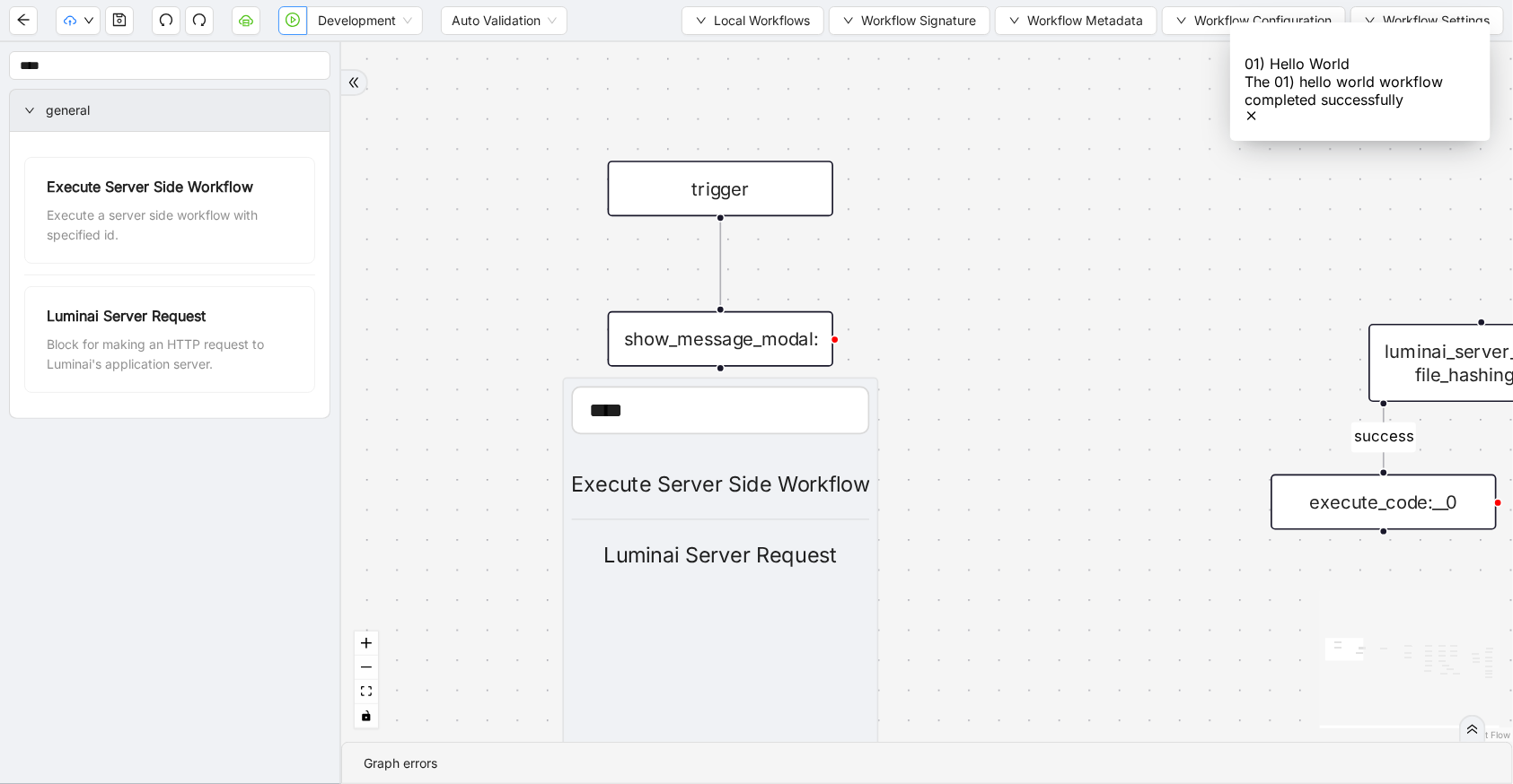
type input "****"
click at [723, 501] on div "Execute Server Side Workflow" at bounding box center [721, 485] width 298 height 33
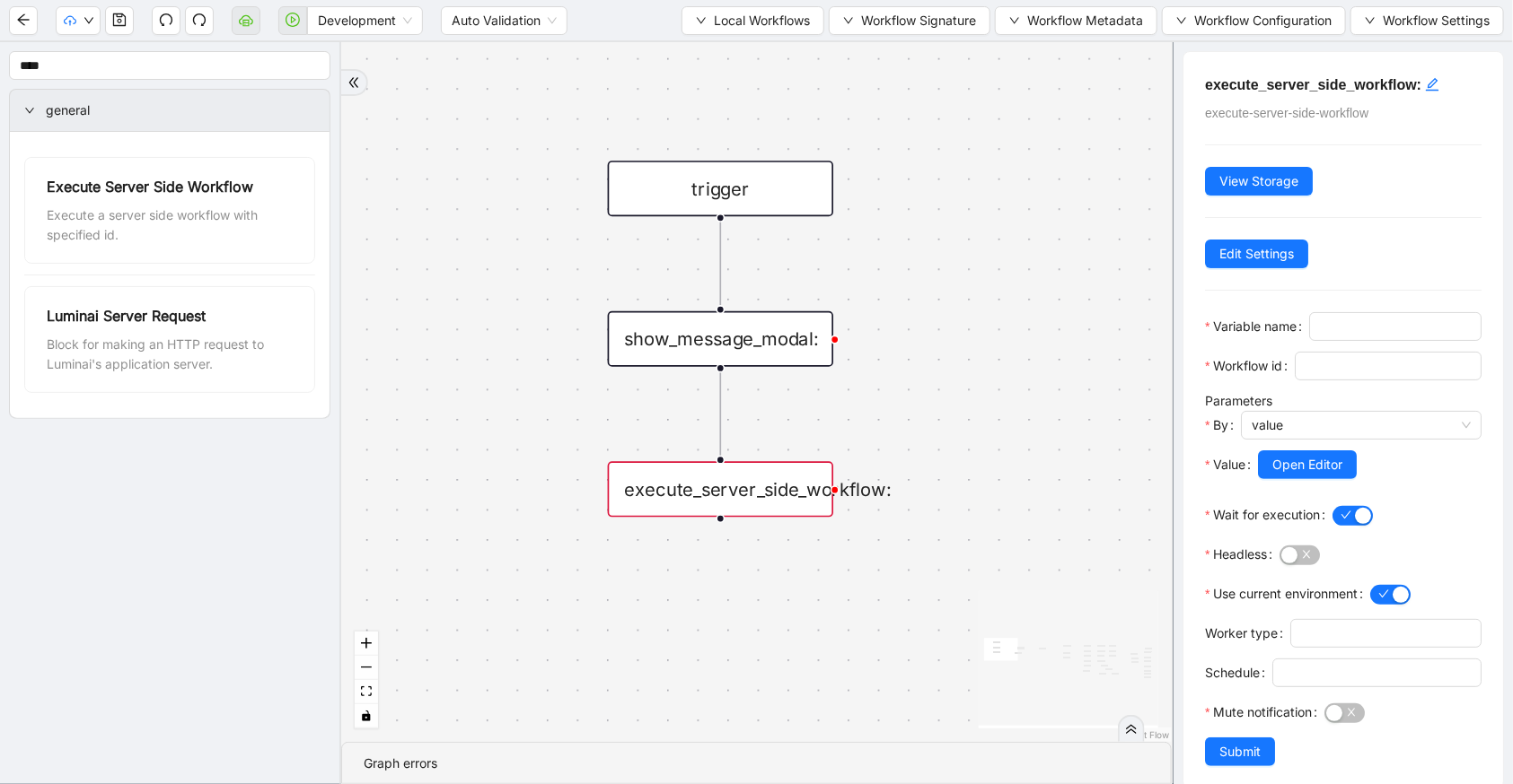
click at [720, 490] on div "execute_server_side_workflow:" at bounding box center [721, 488] width 225 height 56
drag, startPoint x: 676, startPoint y: 113, endPoint x: 622, endPoint y: 130, distance: 56.6
click at [648, 118] on div "fallback confirmation_true fallback success trigger luminai_server_request:dele…" at bounding box center [756, 392] width 830 height 700
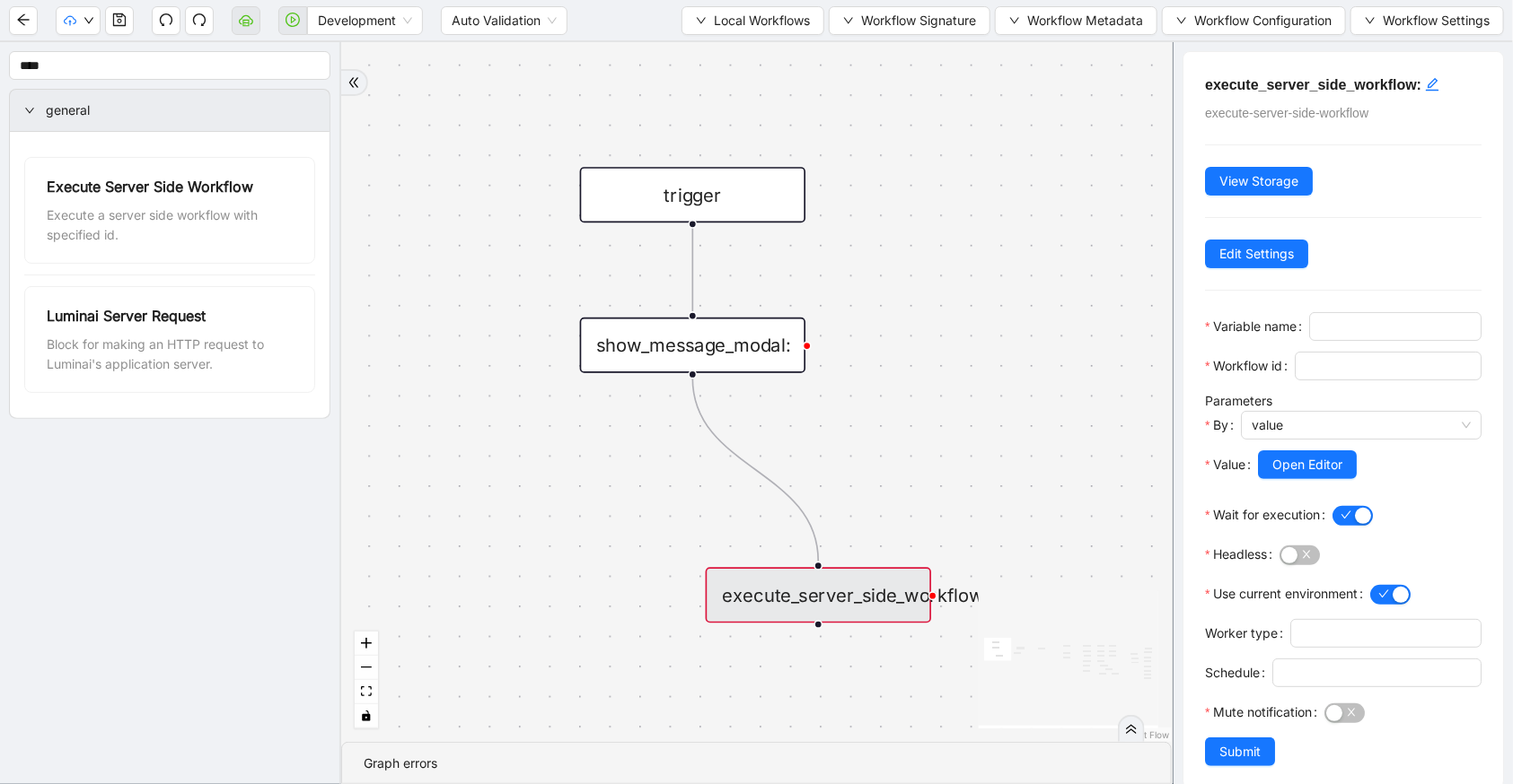
drag, startPoint x: 855, startPoint y: 592, endPoint x: 865, endPoint y: 575, distance: 19.7
click at [872, 601] on div "execute_server_side_workflow:" at bounding box center [819, 594] width 225 height 56
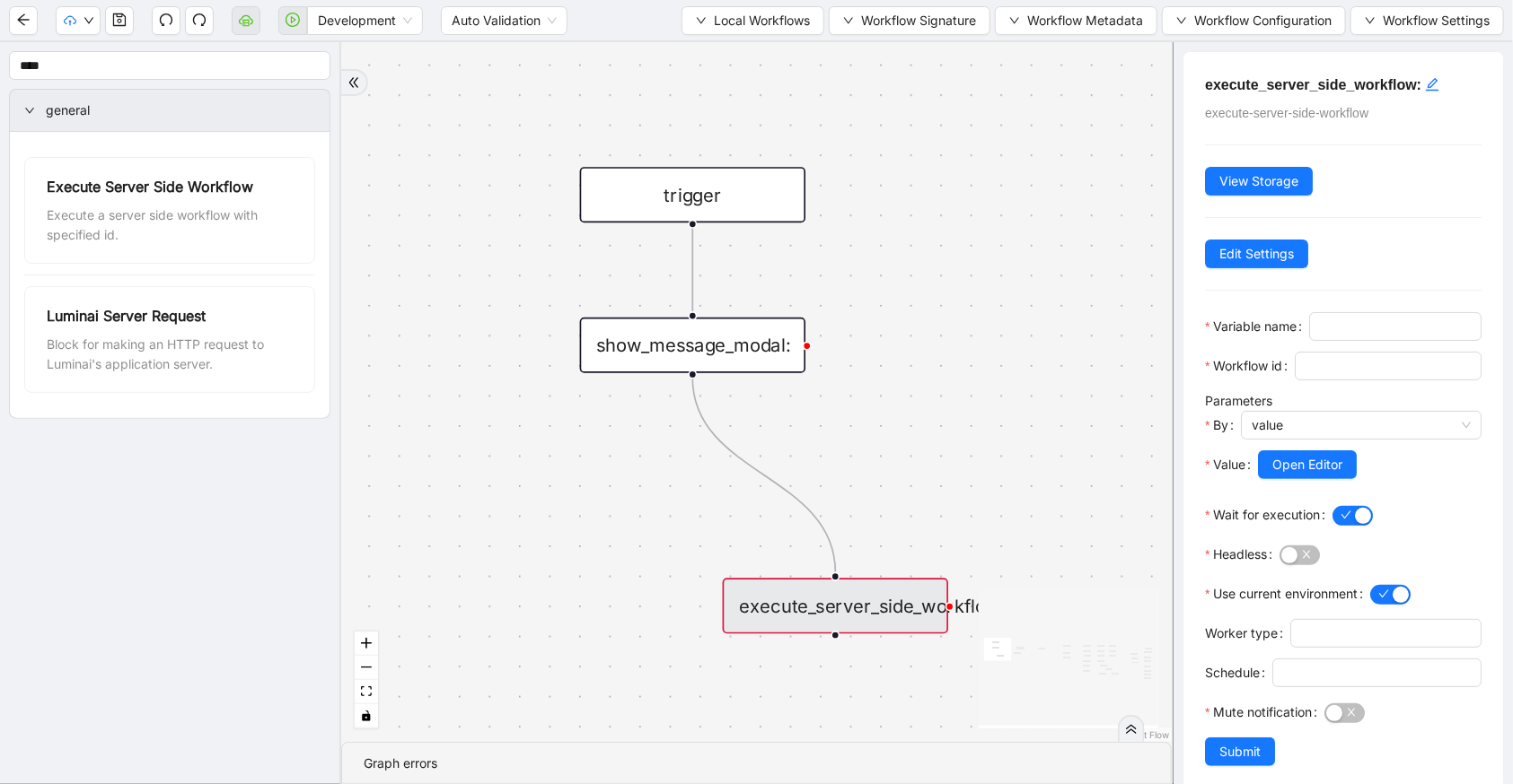
click at [708, 362] on div "show_message_modal:" at bounding box center [692, 346] width 225 height 56
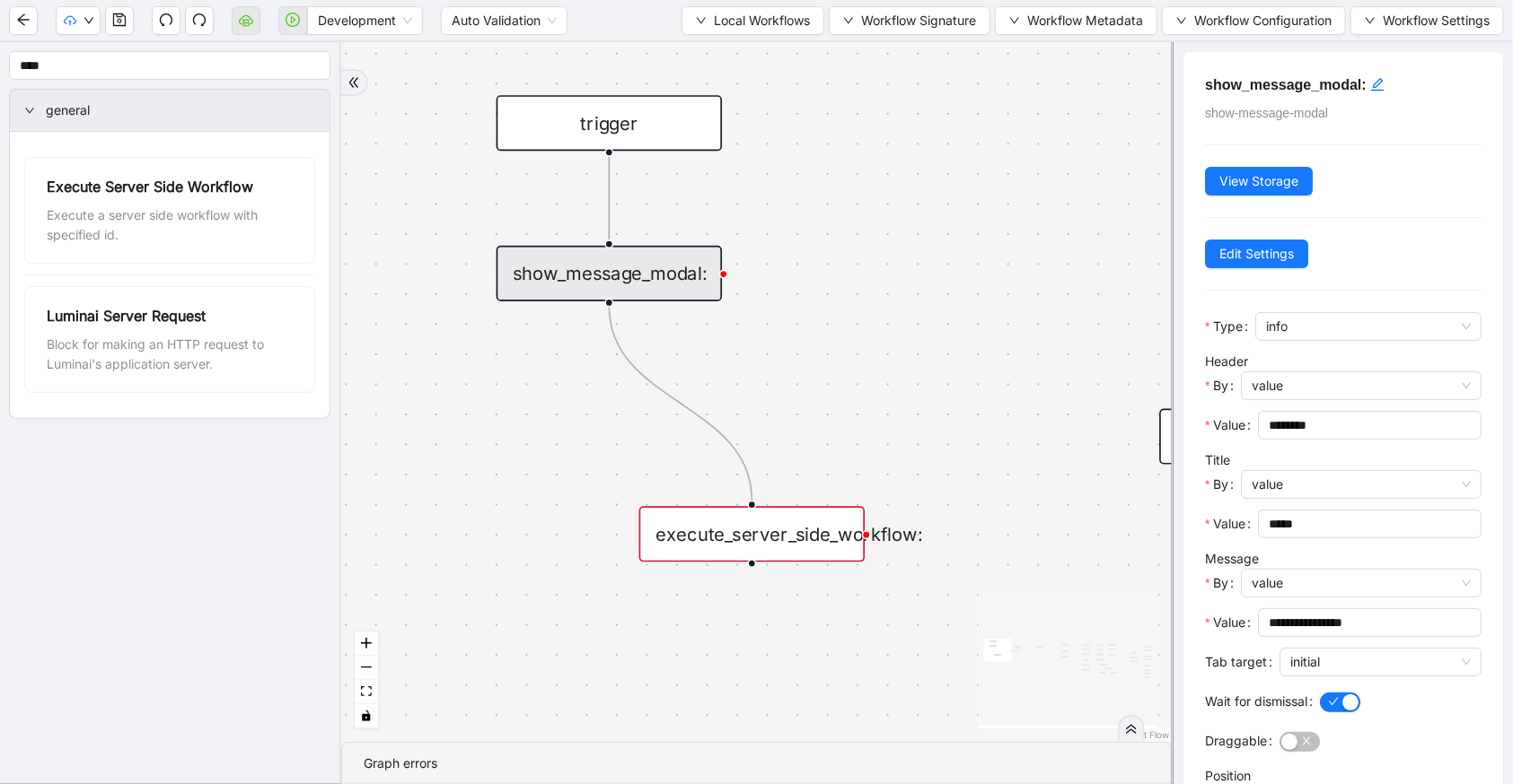
drag, startPoint x: 779, startPoint y: 566, endPoint x: 704, endPoint y: 501, distance: 99.2
click at [704, 501] on div "fallback confirmation_true fallback success trigger luminai_server_request:dele…" at bounding box center [756, 392] width 830 height 700
click at [79, 72] on input "****" at bounding box center [169, 65] width 321 height 28
drag, startPoint x: 79, startPoint y: 72, endPoint x: 276, endPoint y: 106, distance: 199.9
click at [79, 73] on input "****" at bounding box center [169, 65] width 321 height 28
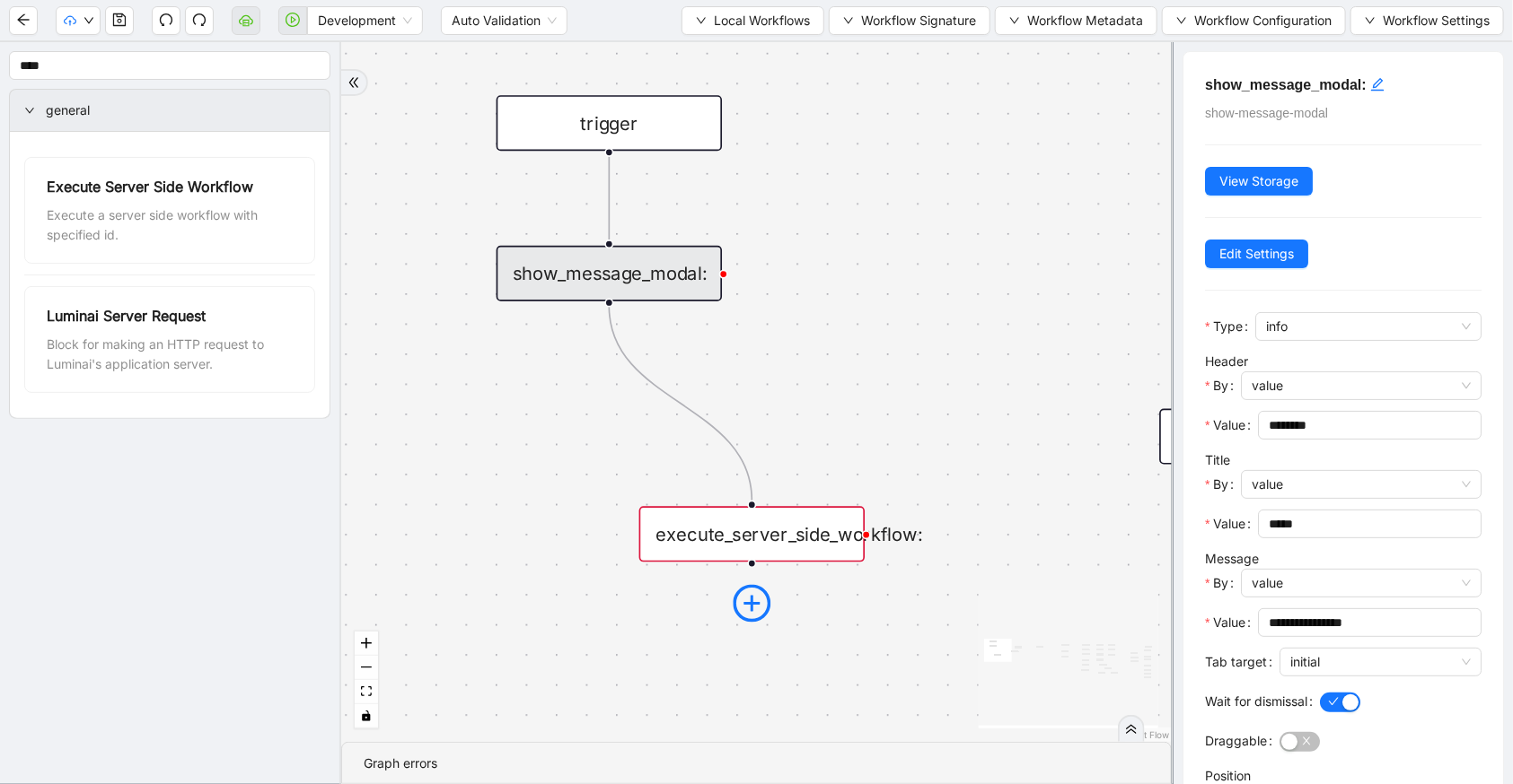
click at [747, 585] on icon "plus-circle" at bounding box center [752, 604] width 38 height 38
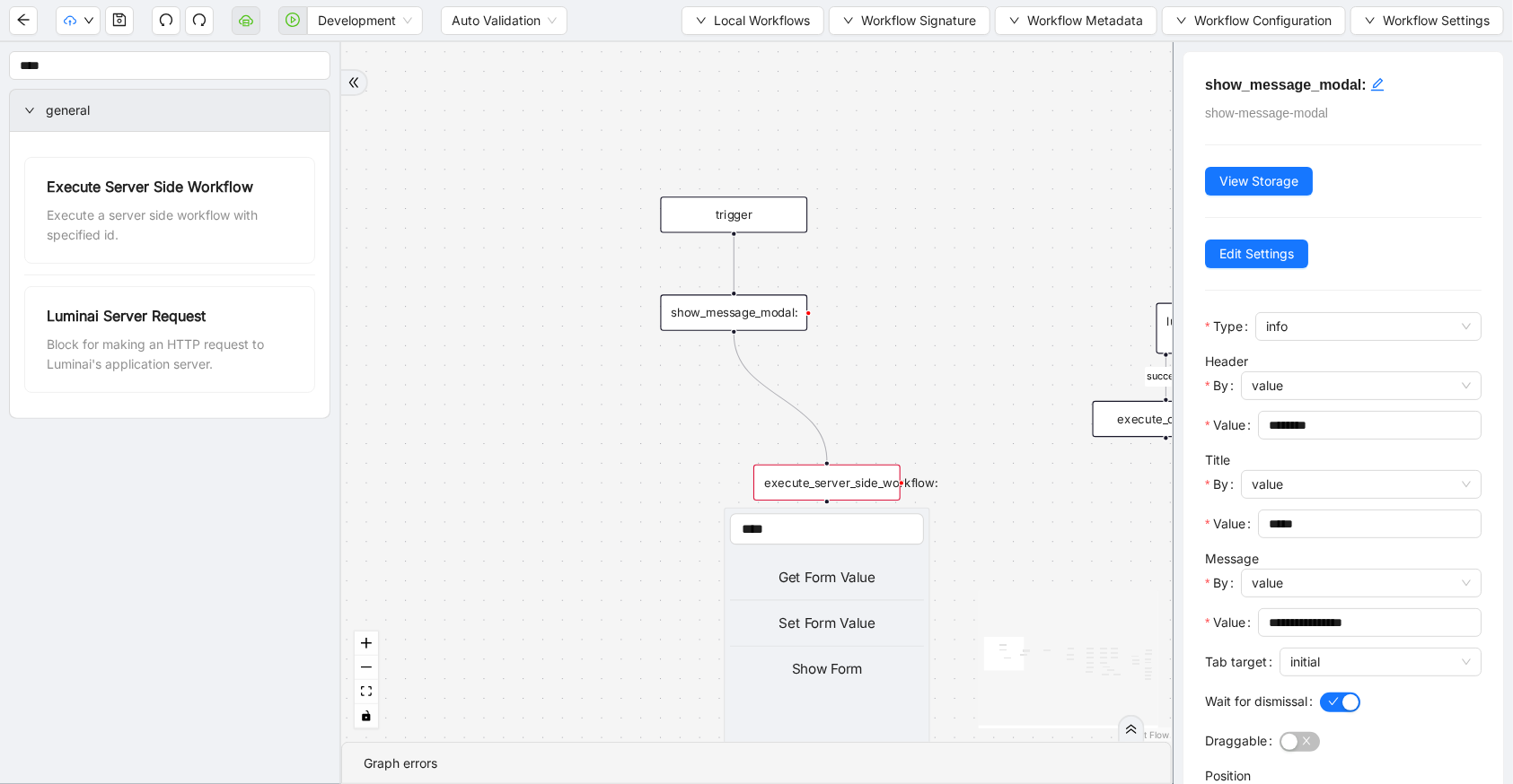
type input "****"
click at [825, 627] on div "Set Form Value" at bounding box center [827, 623] width 194 height 22
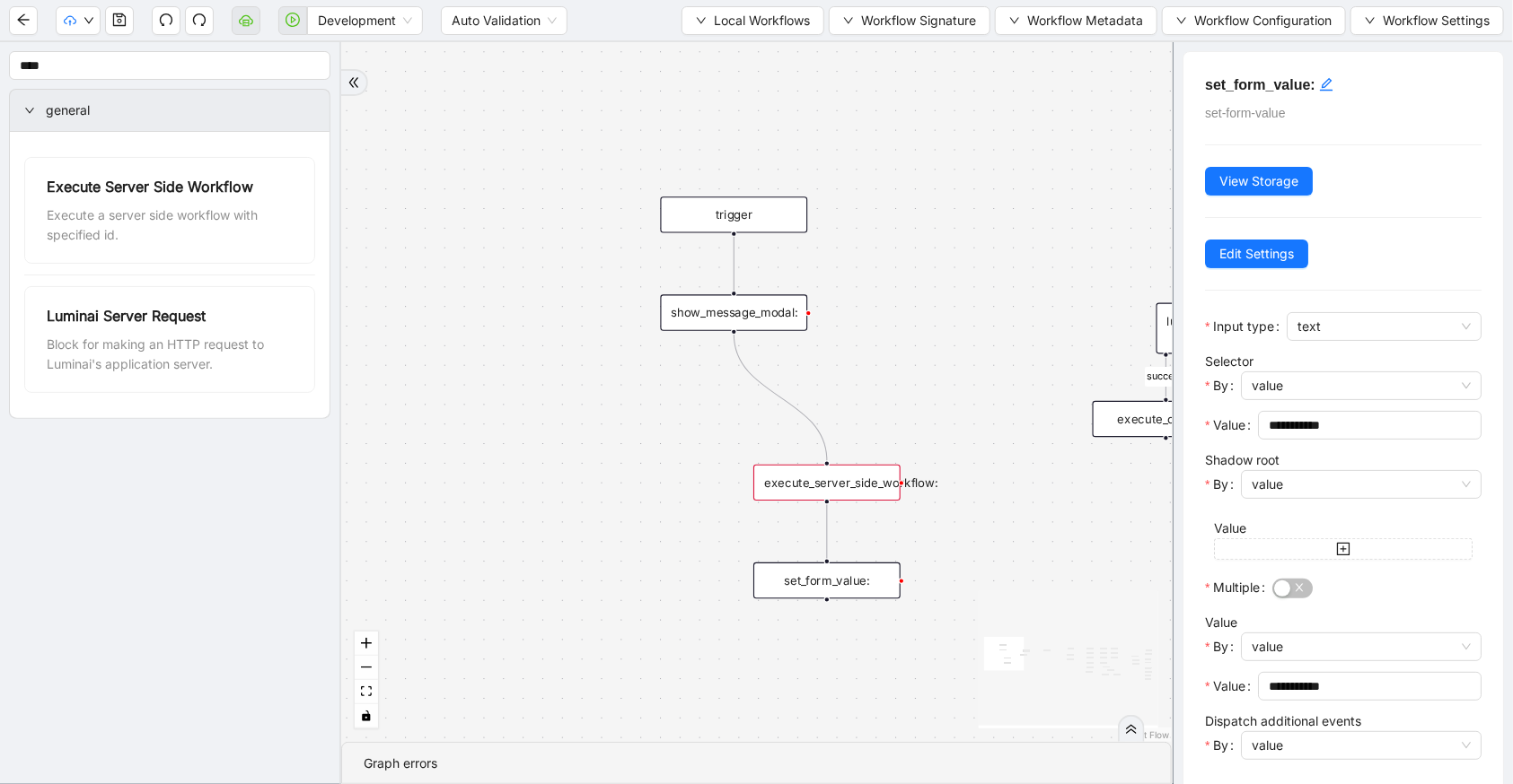
click at [868, 566] on div "set_form_value:" at bounding box center [827, 580] width 147 height 36
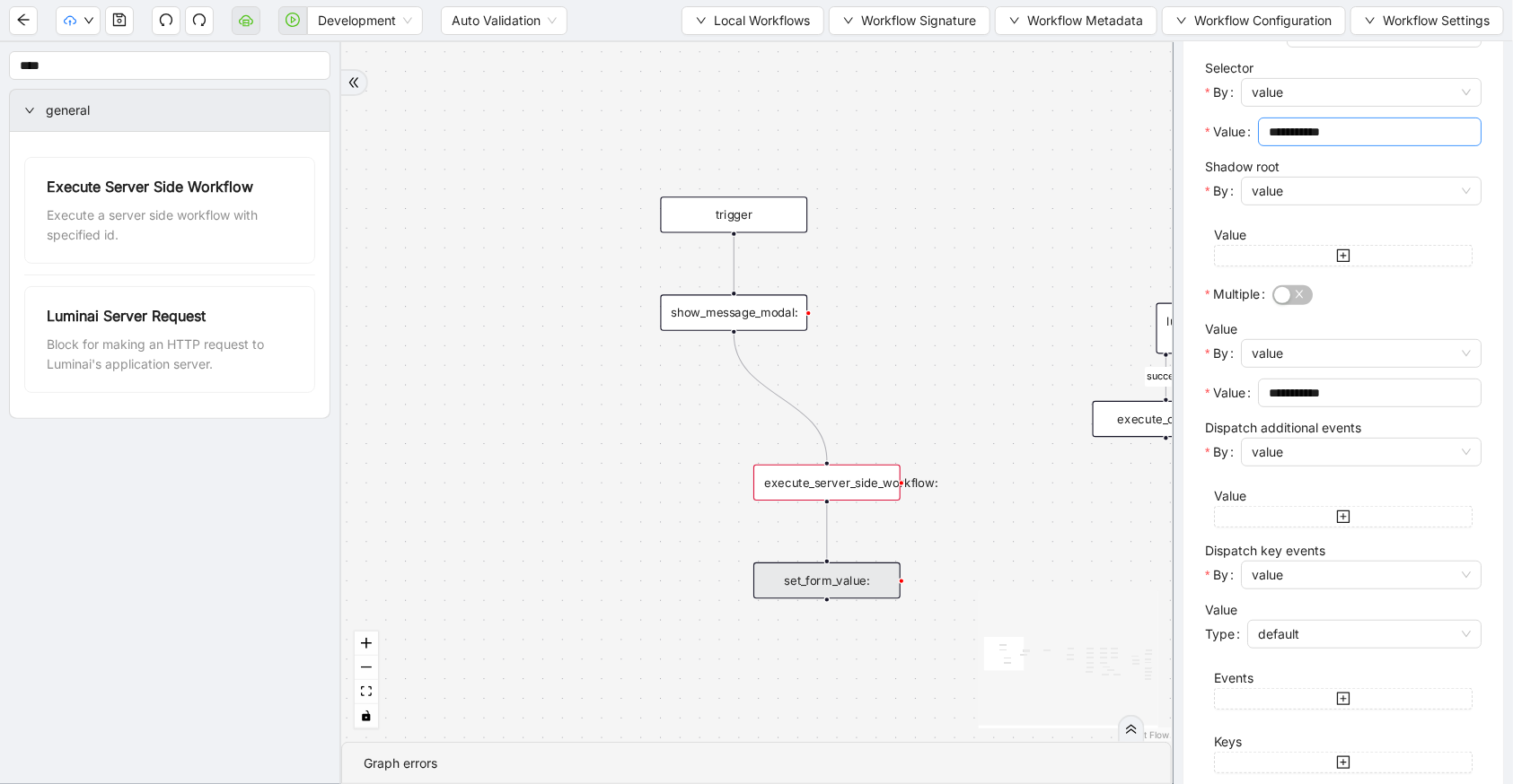
scroll to position [196, 0]
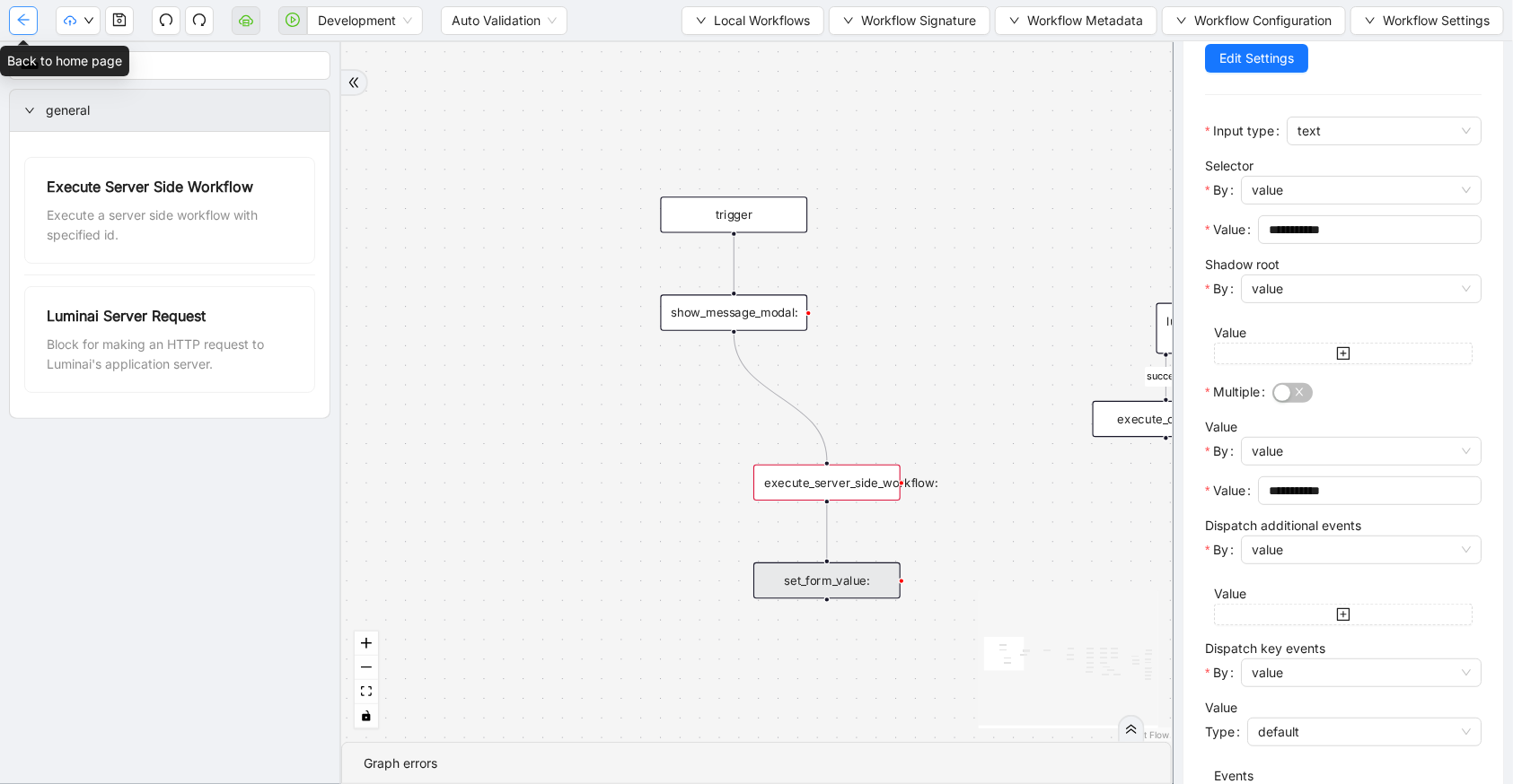
click at [17, 14] on icon "arrow-left" at bounding box center [24, 20] width 15 height 15
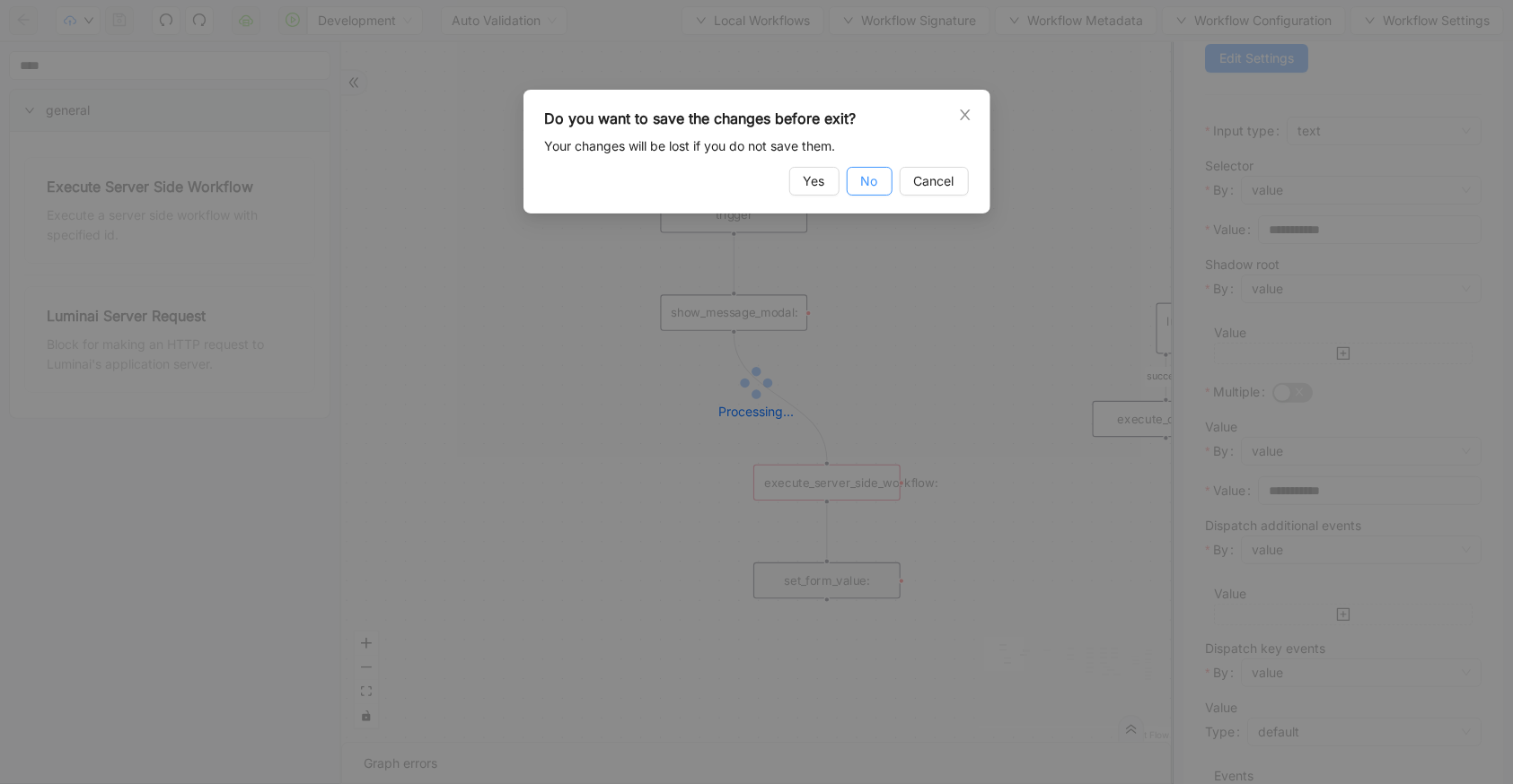
click at [868, 181] on span "No" at bounding box center [869, 181] width 17 height 20
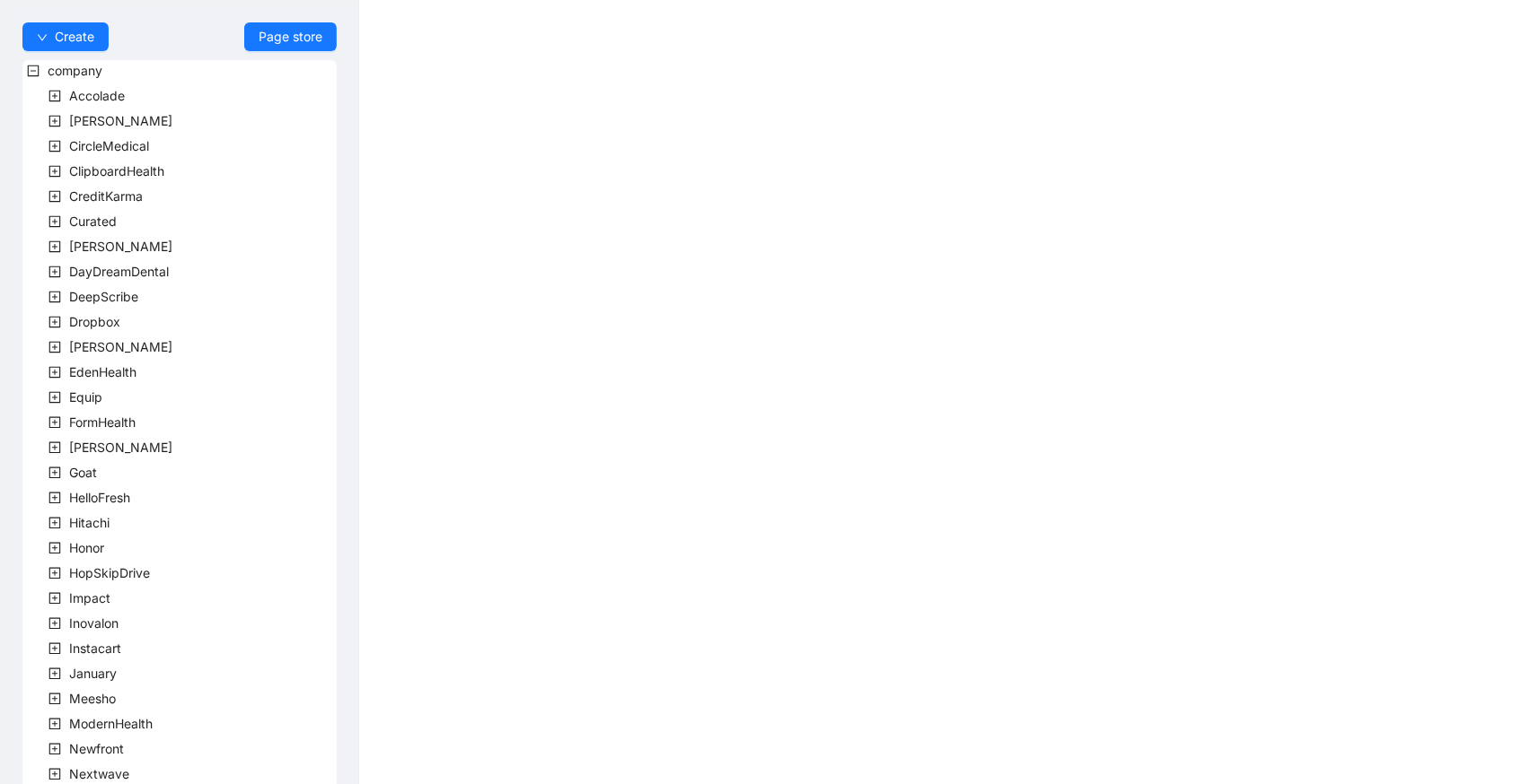
click at [50, 324] on icon "plus-square" at bounding box center [55, 322] width 13 height 13
click at [72, 342] on icon "plus-square" at bounding box center [76, 347] width 12 height 12
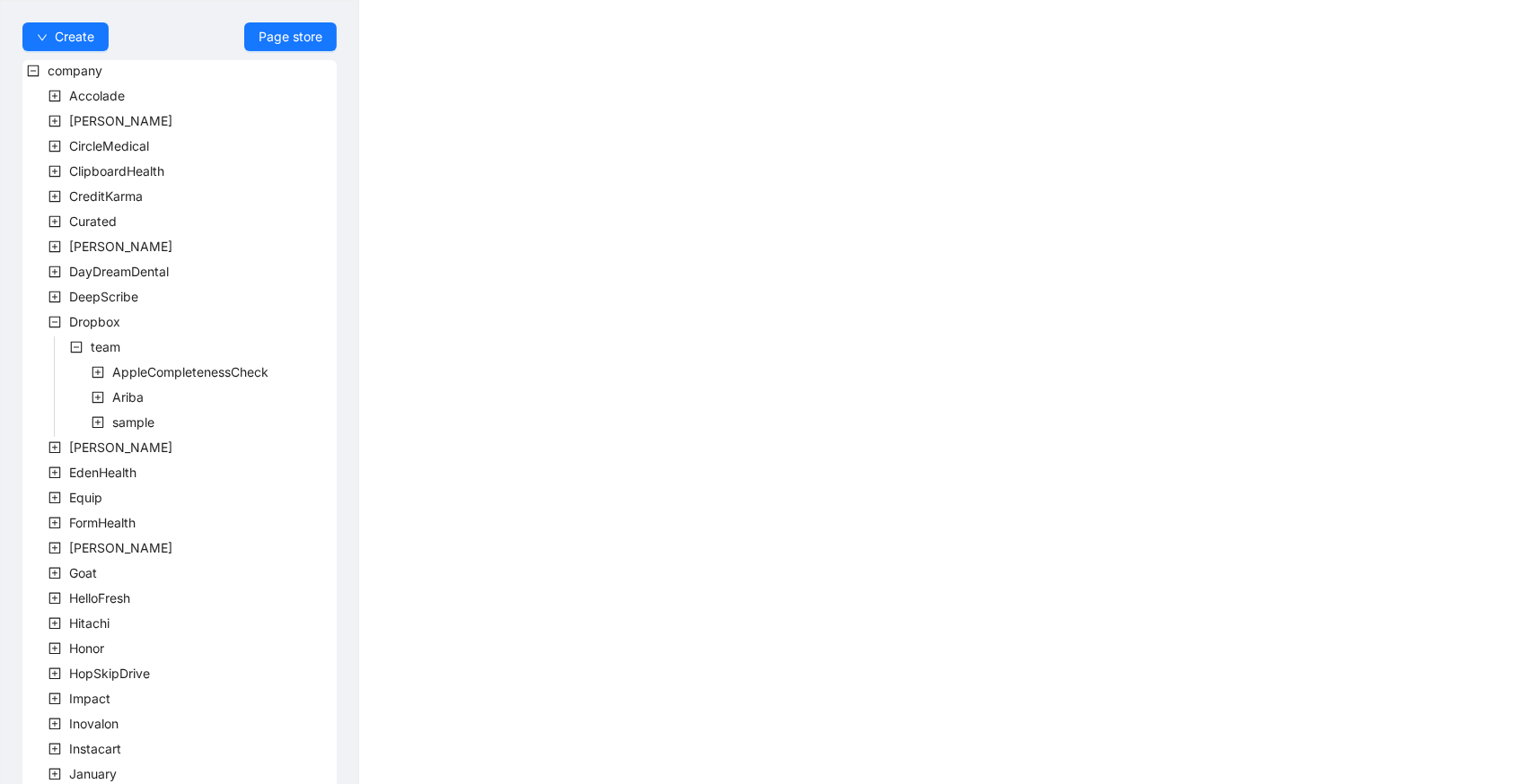
click at [100, 378] on span at bounding box center [98, 372] width 22 height 22
click at [134, 400] on span "Apple-Completeness-Check" at bounding box center [217, 397] width 167 height 16
click at [277, 403] on span "Apple-Completeness-Check" at bounding box center [217, 397] width 167 height 16
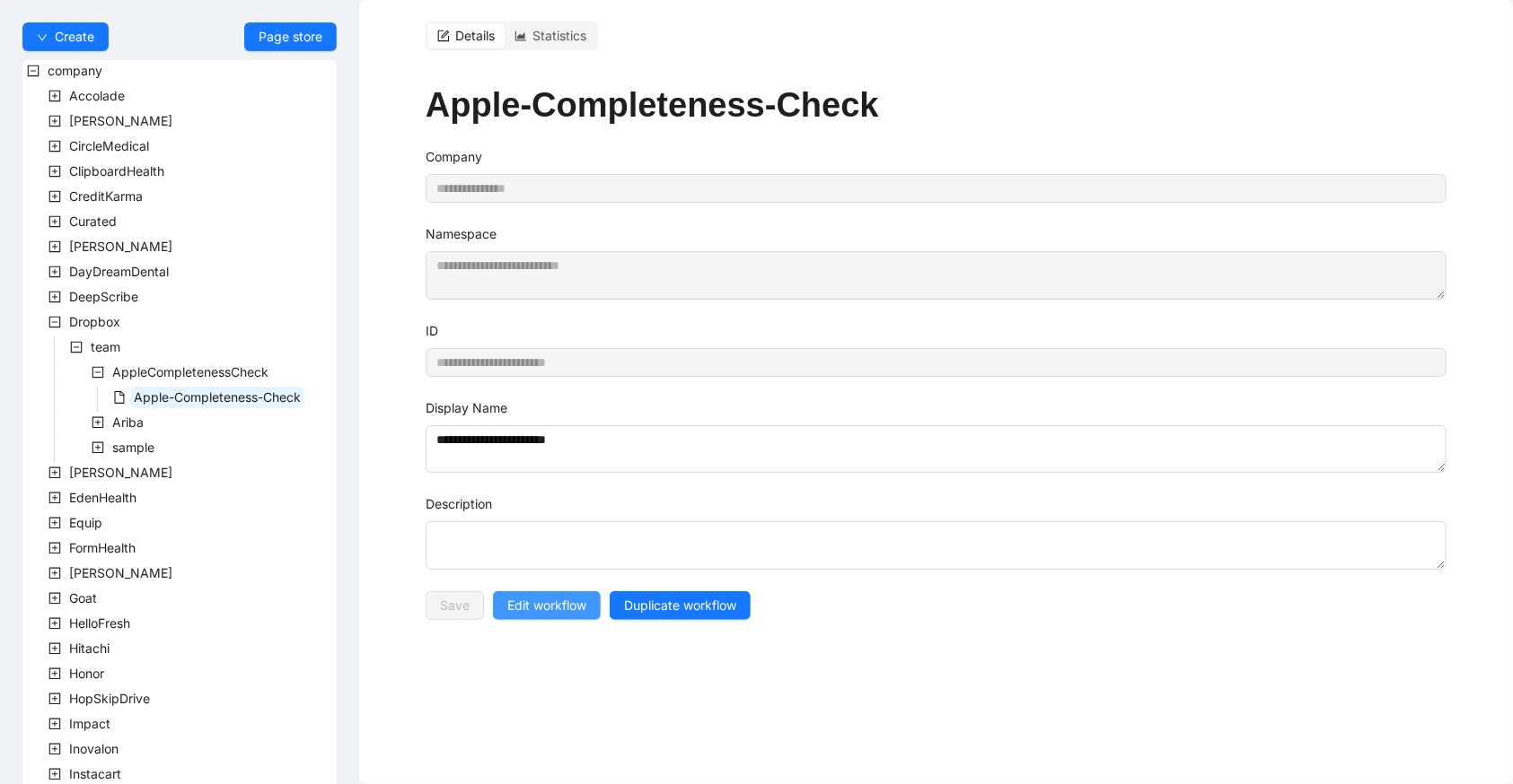
click at [591, 608] on button "Edit workflow" at bounding box center [546, 605] width 108 height 28
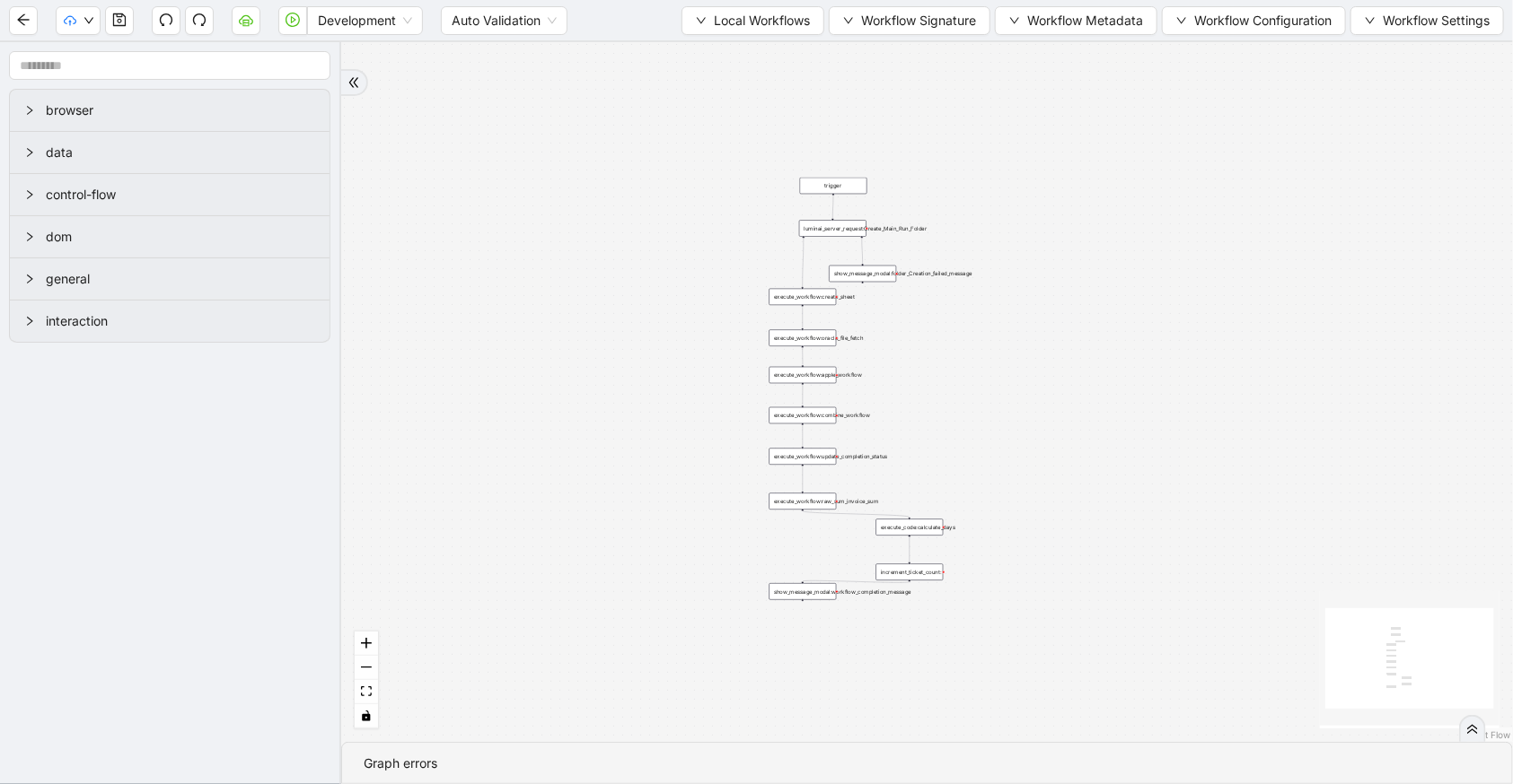
drag, startPoint x: 912, startPoint y: 144, endPoint x: 671, endPoint y: 326, distance: 302.0
click at [671, 326] on div "trigger execute_workflow:apple_workflow execute_workflow:oracle_file_fetch exec…" at bounding box center [926, 392] width 1171 height 700
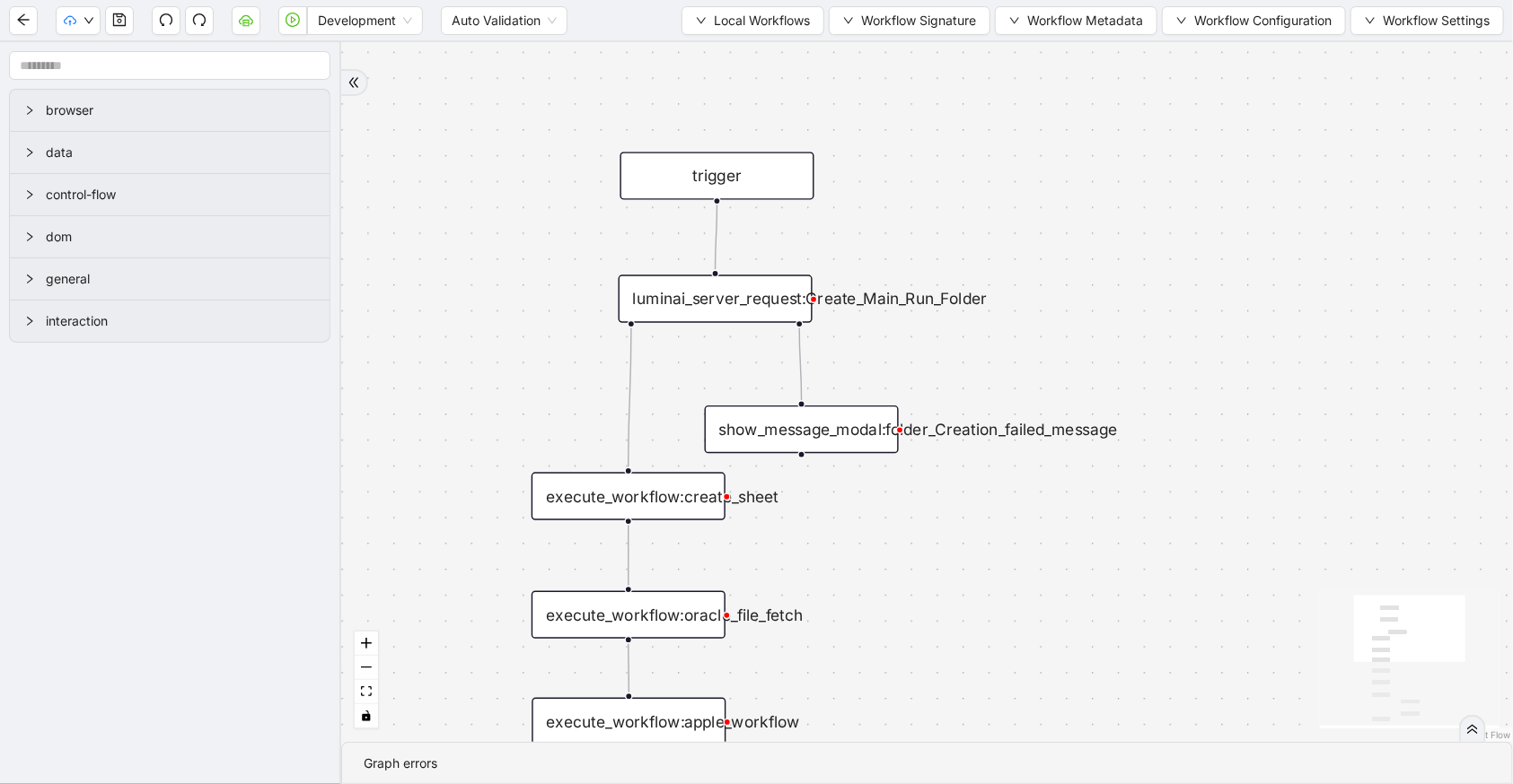
drag, startPoint x: 1115, startPoint y: 157, endPoint x: 1018, endPoint y: 343, distance: 209.8
click at [1018, 343] on div "trigger execute_workflow:apple_workflow execute_workflow:oracle_file_fetch exec…" at bounding box center [926, 392] width 1171 height 700
drag, startPoint x: 844, startPoint y: 582, endPoint x: 867, endPoint y: 481, distance: 103.6
click at [867, 481] on div "trigger execute_workflow:apple_workflow execute_workflow:oracle_file_fetch exec…" at bounding box center [926, 392] width 1171 height 700
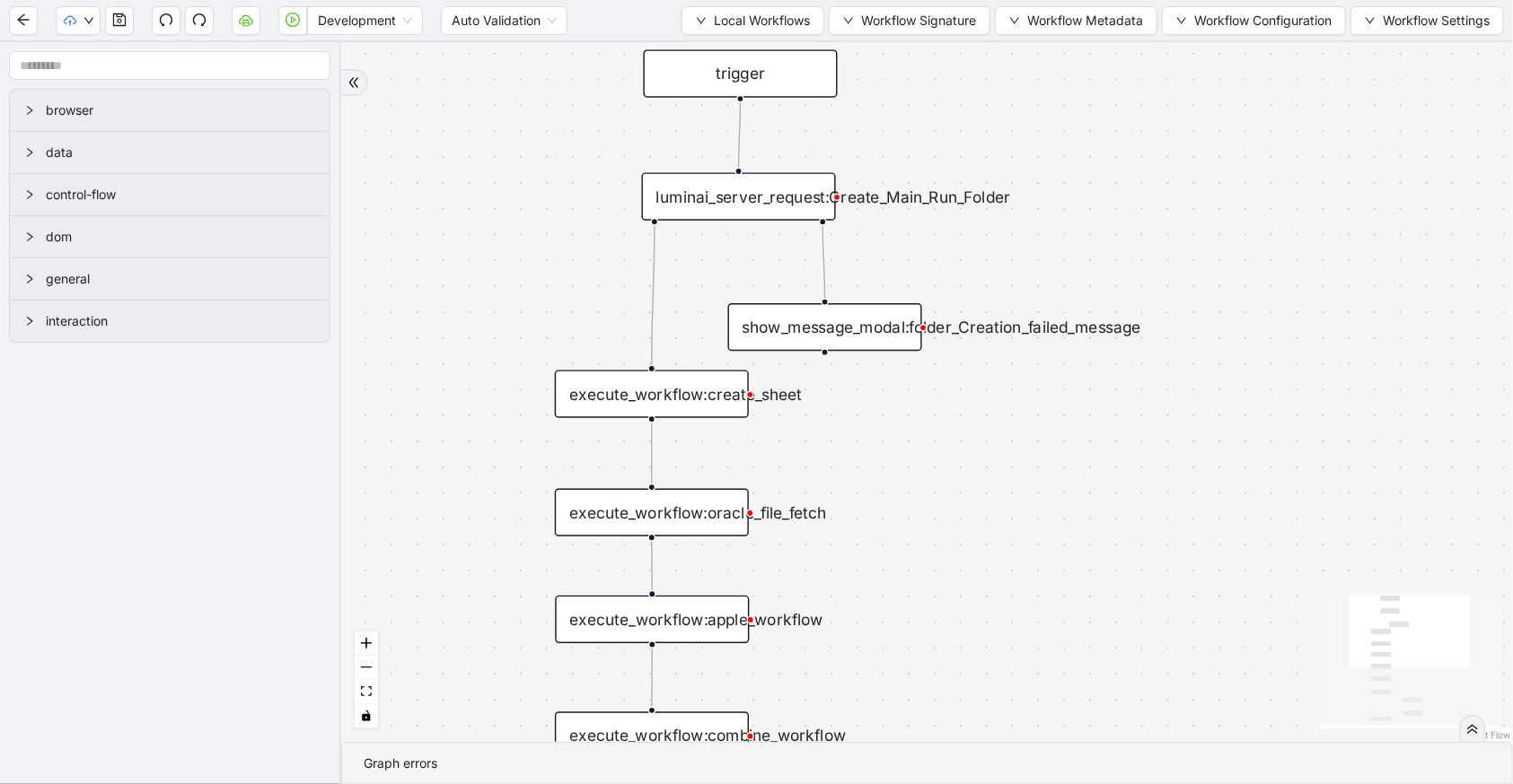
click at [690, 520] on div "execute_workflow:oracle_file_fetch" at bounding box center [652, 513] width 194 height 48
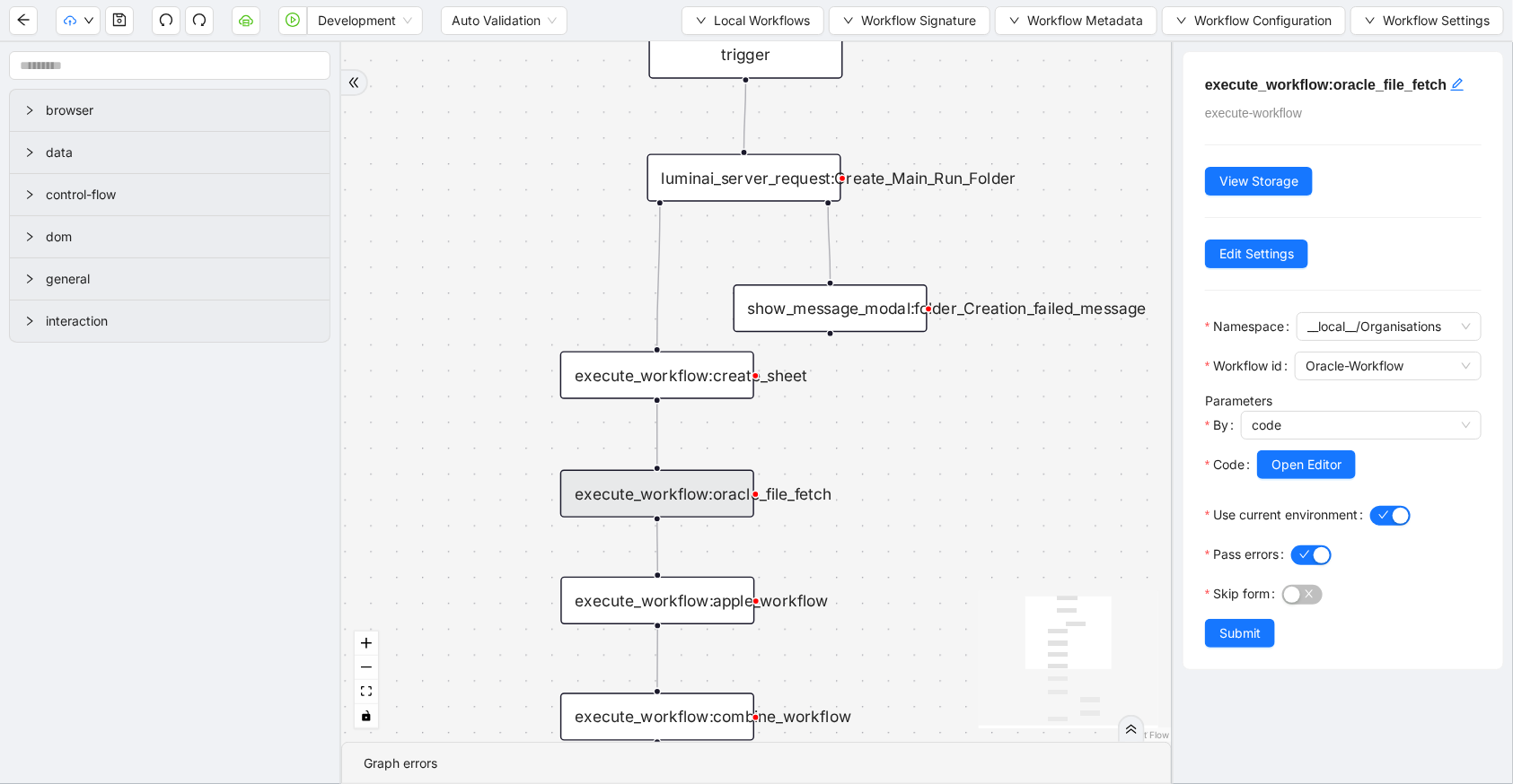
drag, startPoint x: 883, startPoint y: 587, endPoint x: 906, endPoint y: 446, distance: 142.9
click at [906, 446] on div "trigger execute_workflow:apple_workflow execute_workflow:oracle_file_fetch exec…" at bounding box center [756, 392] width 830 height 700
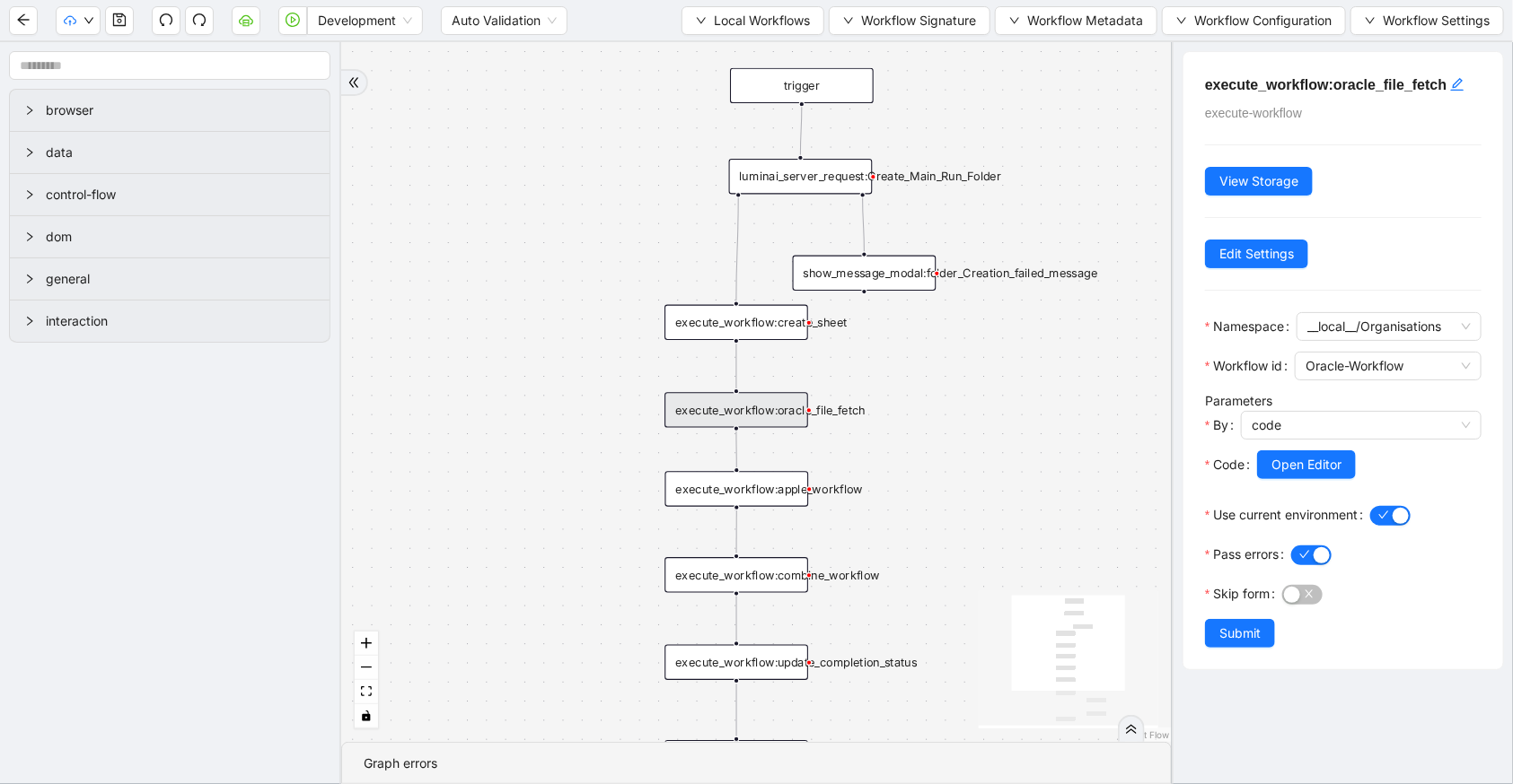
drag, startPoint x: 968, startPoint y: 438, endPoint x: 904, endPoint y: 547, distance: 126.4
click at [904, 547] on div "trigger execute_workflow:apple_workflow execute_workflow:oracle_file_fetch exec…" at bounding box center [756, 392] width 830 height 700
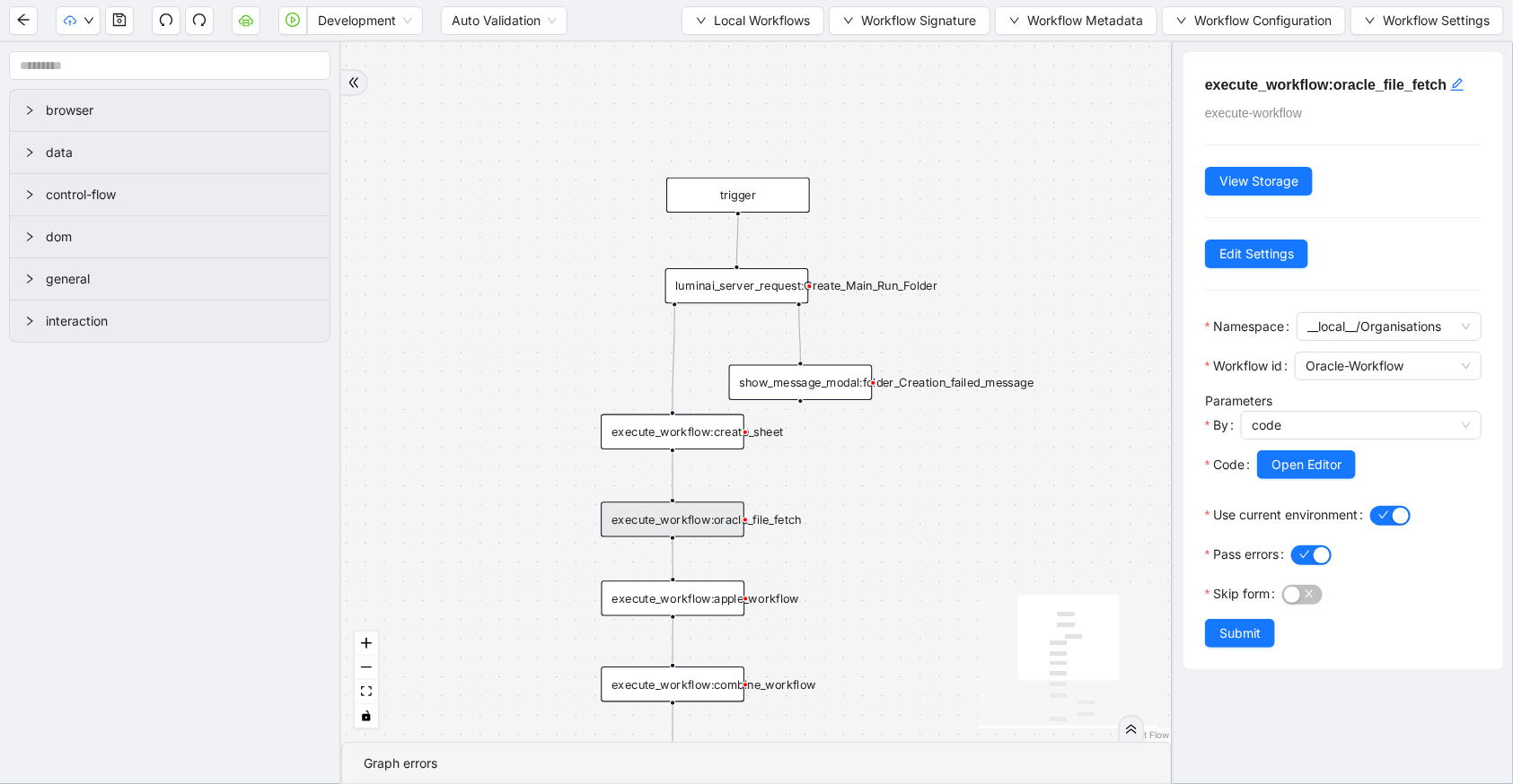
click at [736, 292] on div "luminai_server_request:Create_Main_Run_Folder" at bounding box center [736, 286] width 144 height 35
